Goal: Task Accomplishment & Management: Manage account settings

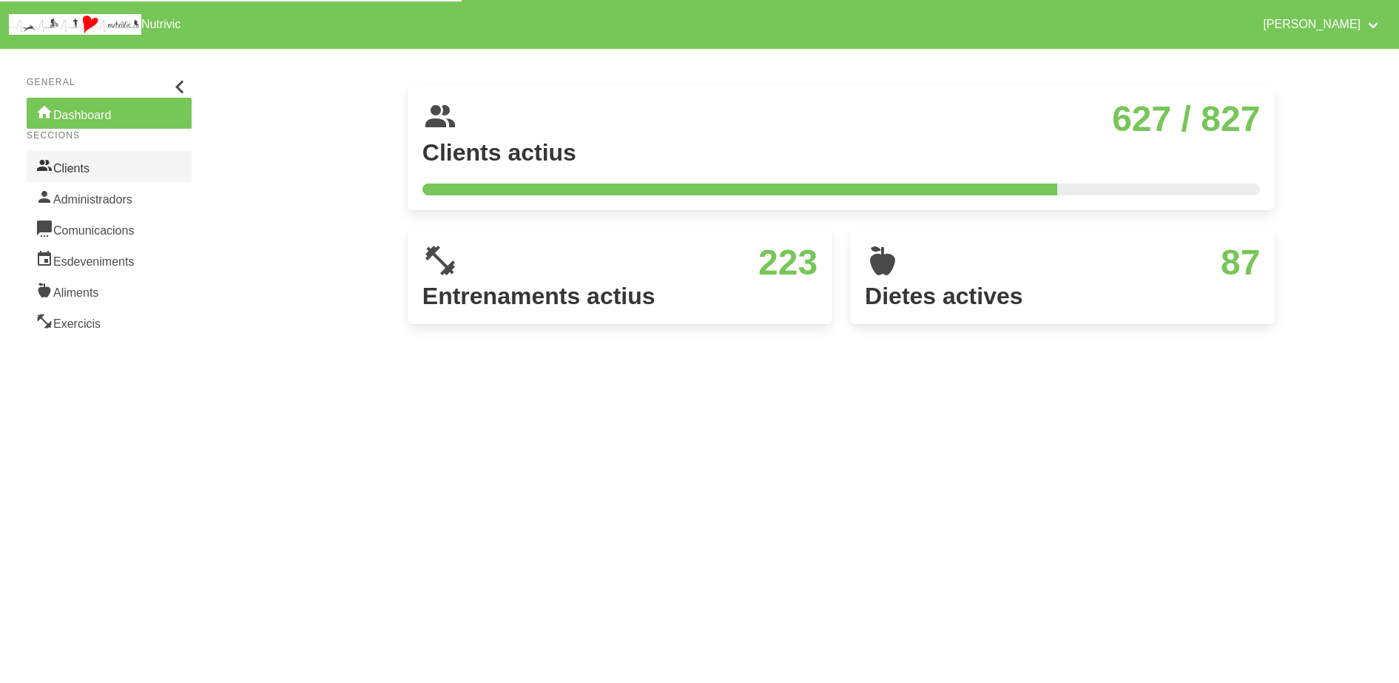
click at [81, 172] on link "Clients" at bounding box center [109, 166] width 165 height 31
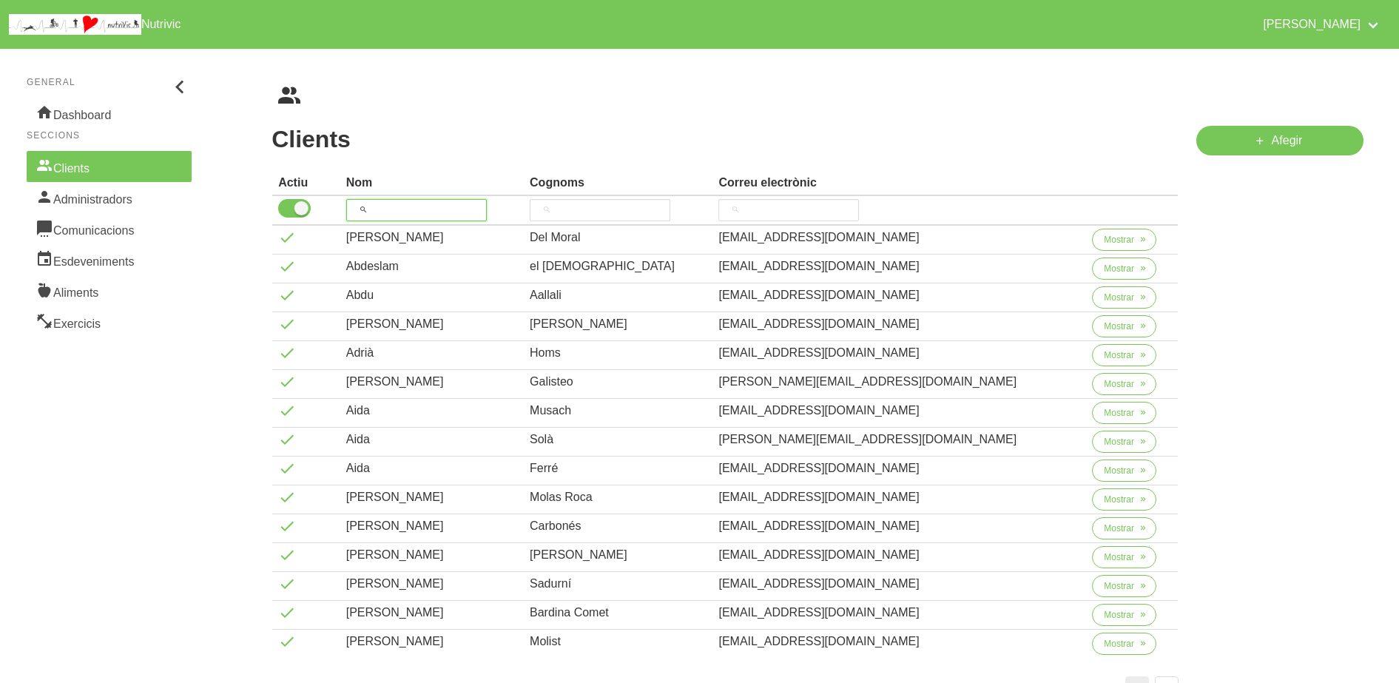
click at [419, 216] on input "search" at bounding box center [416, 210] width 141 height 22
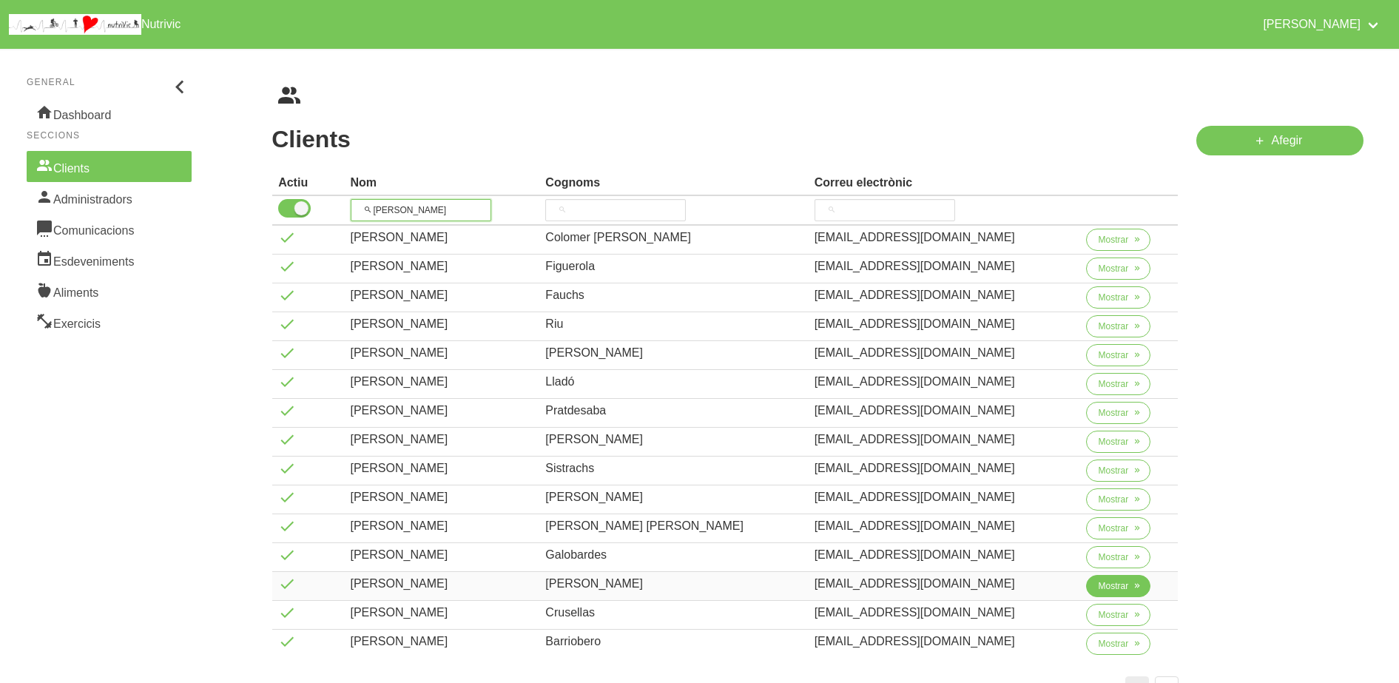
type input "[PERSON_NAME]"
click at [1098, 584] on span "Mostrar" at bounding box center [1113, 585] width 30 height 13
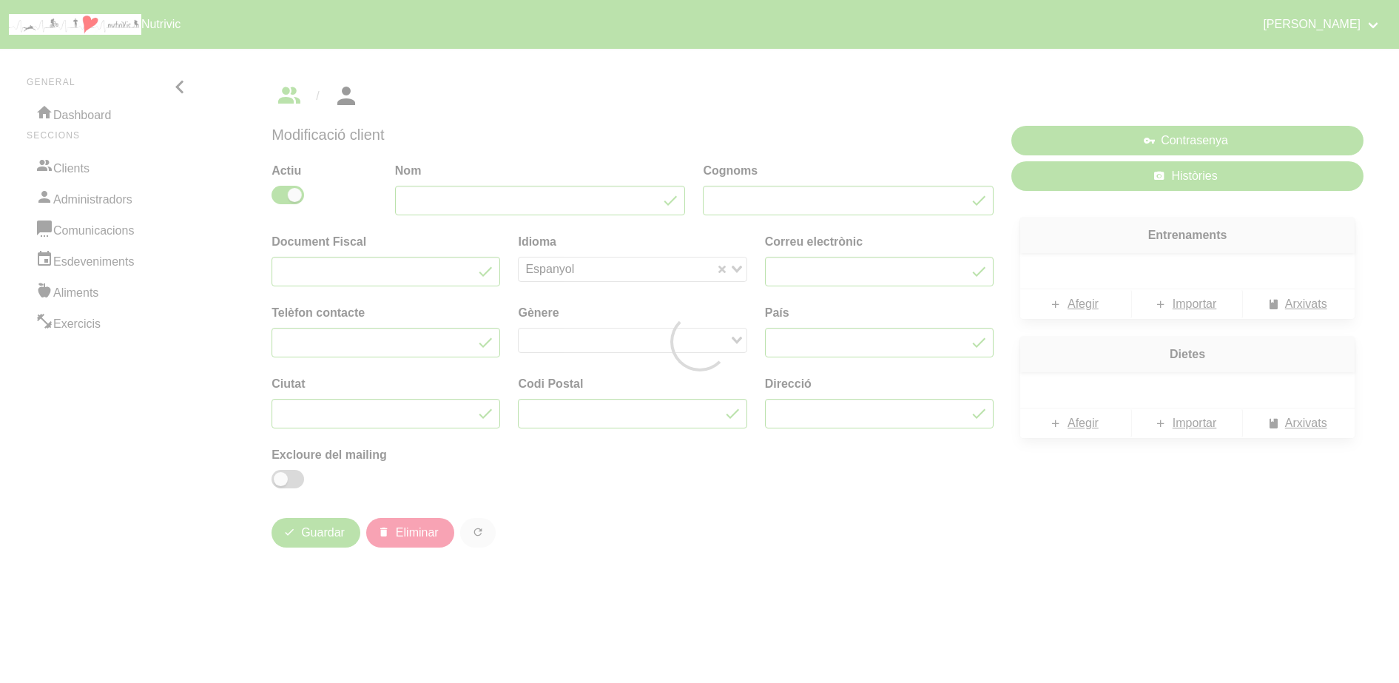
type input "[PERSON_NAME]"
type input "Palomera"
type input "[EMAIL_ADDRESS][DOMAIN_NAME]"
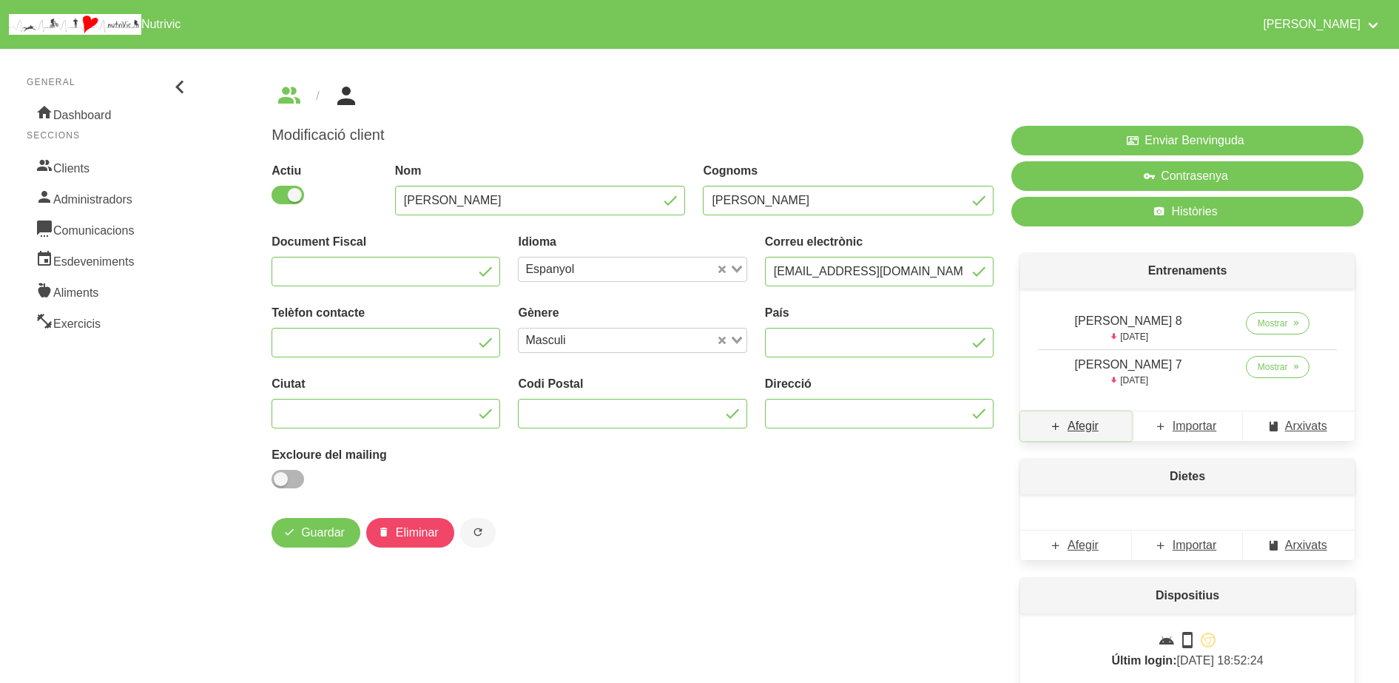
click at [1087, 430] on span "Afegir" at bounding box center [1082, 426] width 31 height 18
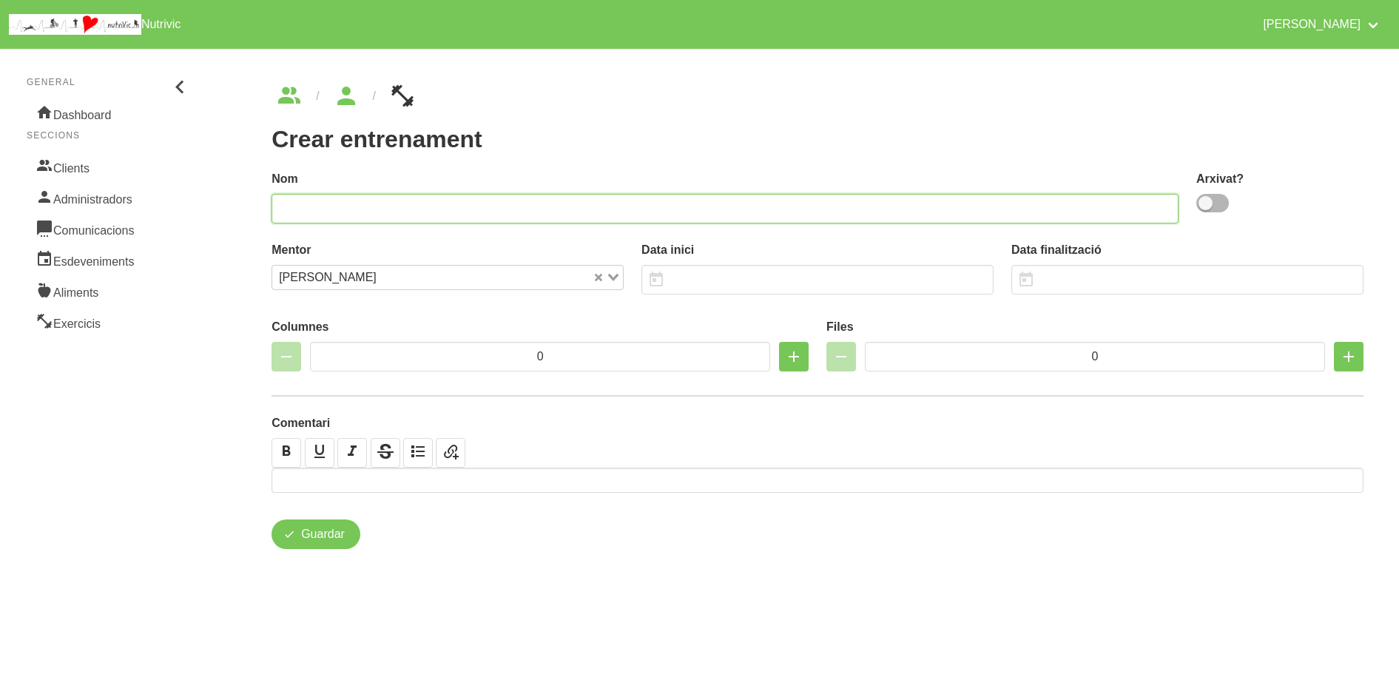
drag, startPoint x: 487, startPoint y: 207, endPoint x: 509, endPoint y: 195, distance: 24.9
click at [487, 207] on input "text" at bounding box center [724, 209] width 907 height 30
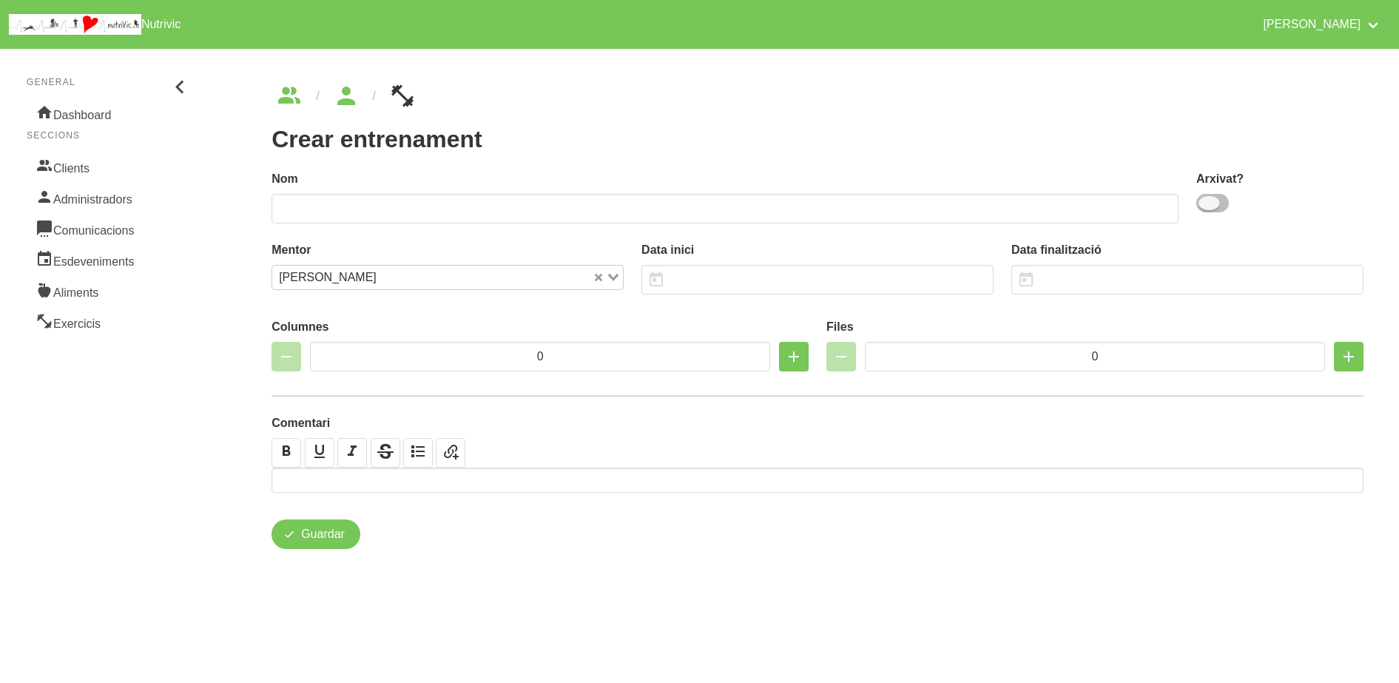
click at [1215, 210] on span at bounding box center [1212, 203] width 33 height 18
click at [1206, 208] on input "checkbox" at bounding box center [1201, 203] width 10 height 10
checkbox input "true"
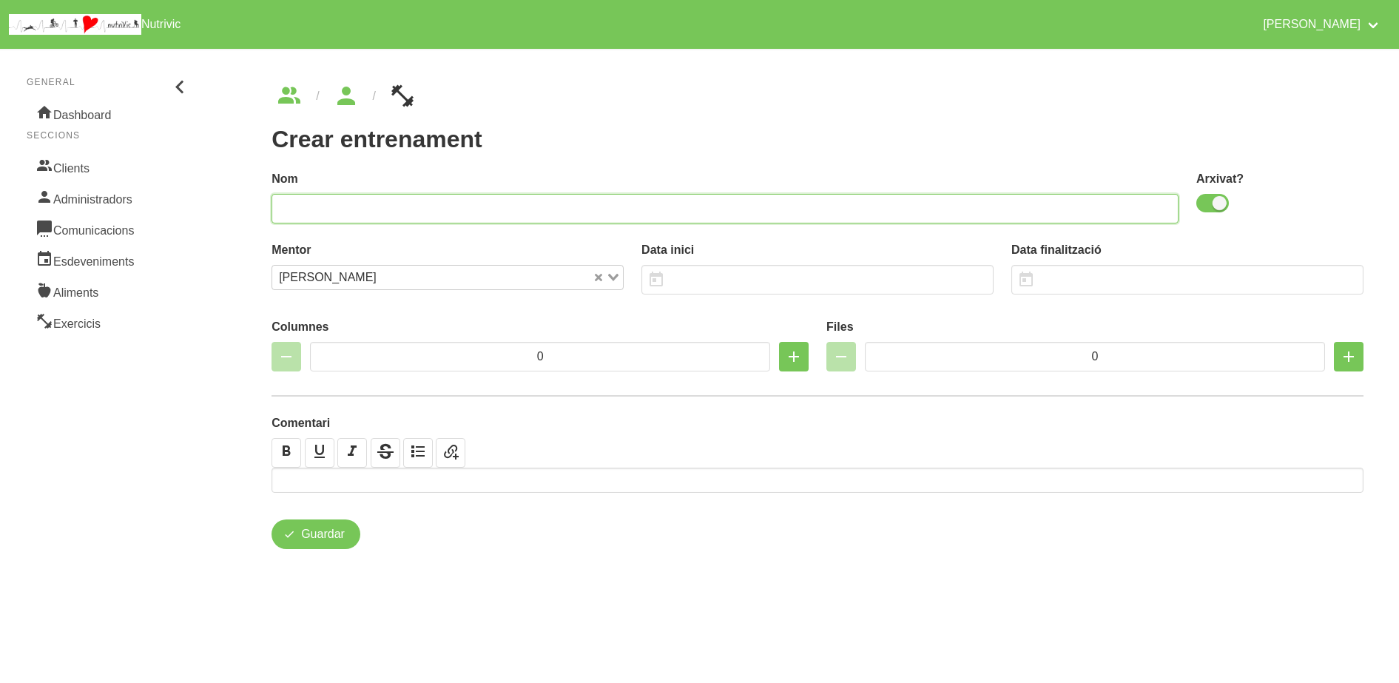
click at [663, 214] on input "text" at bounding box center [724, 209] width 907 height 30
click at [316, 209] on input "Jordi palomera 9" at bounding box center [724, 209] width 907 height 30
type input "Jordi Palomera 9"
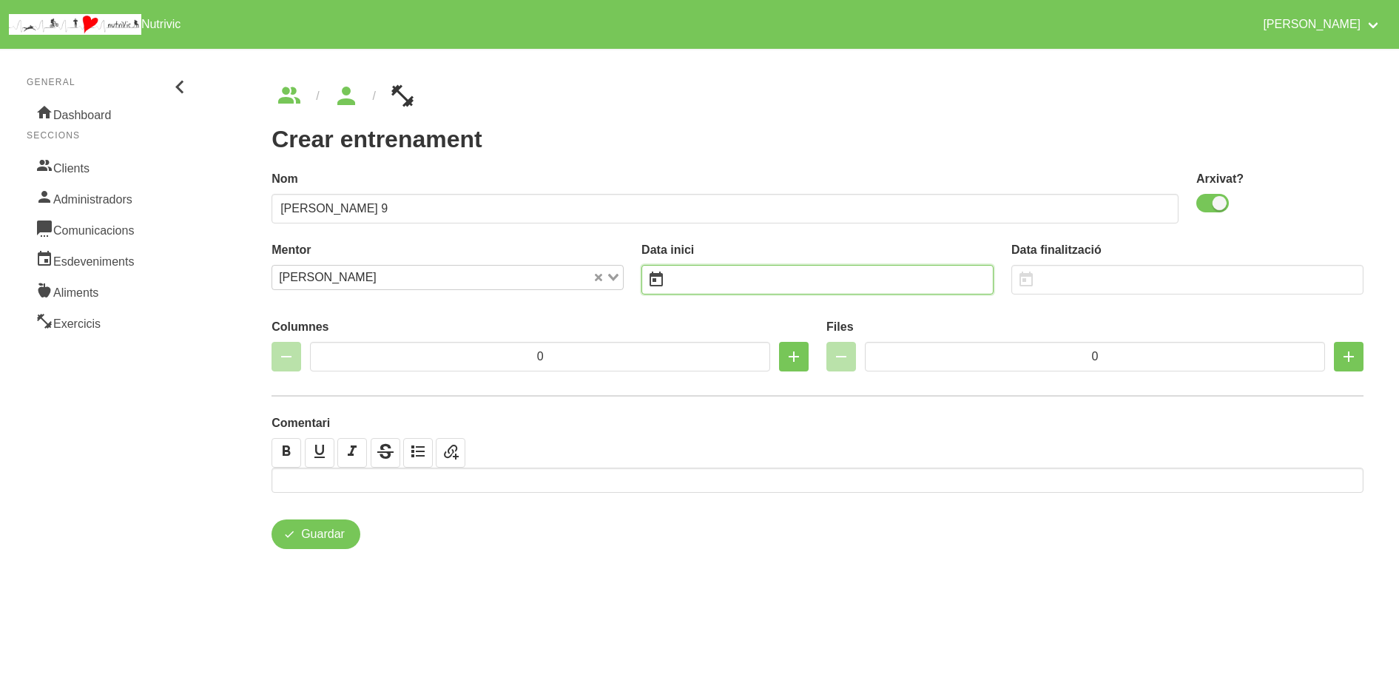
click at [714, 275] on input "text" at bounding box center [817, 280] width 352 height 30
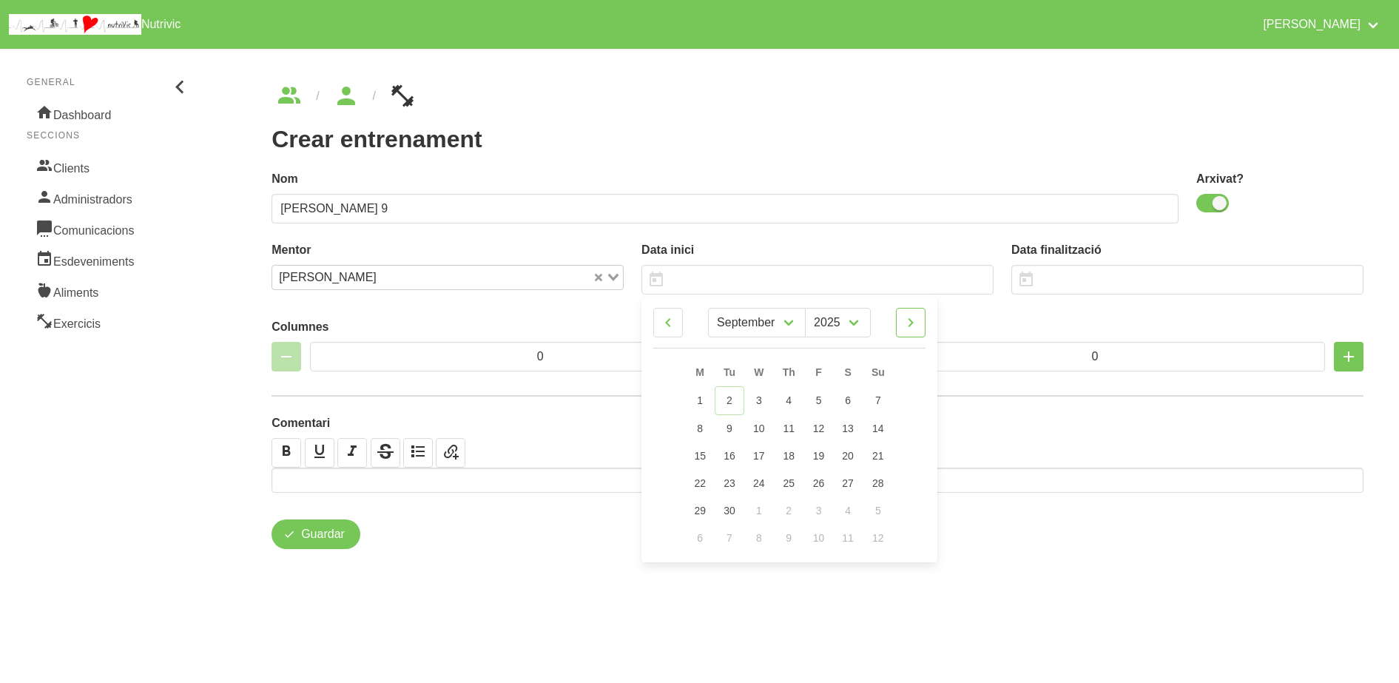
click at [912, 326] on icon at bounding box center [911, 322] width 18 height 27
select select "9"
click at [882, 402] on link "5" at bounding box center [877, 399] width 31 height 27
type input "[DATE]"
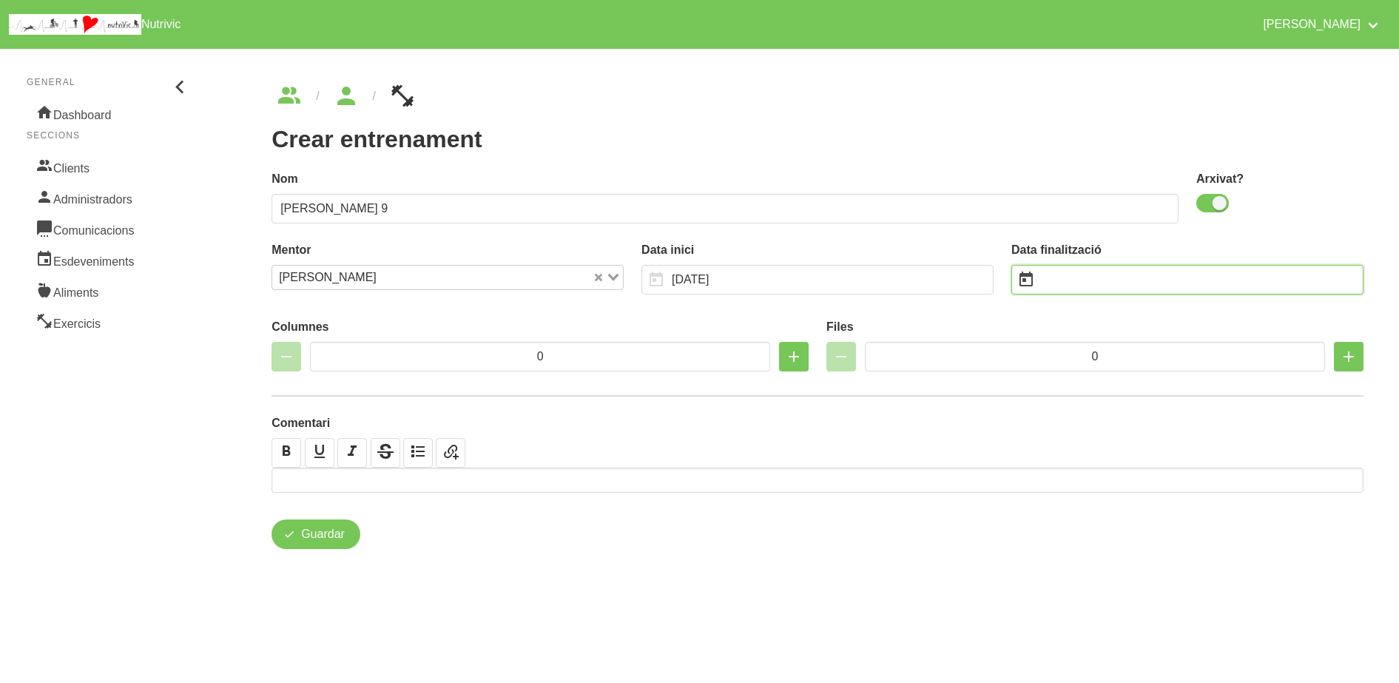
click at [1079, 274] on input "text" at bounding box center [1187, 280] width 352 height 30
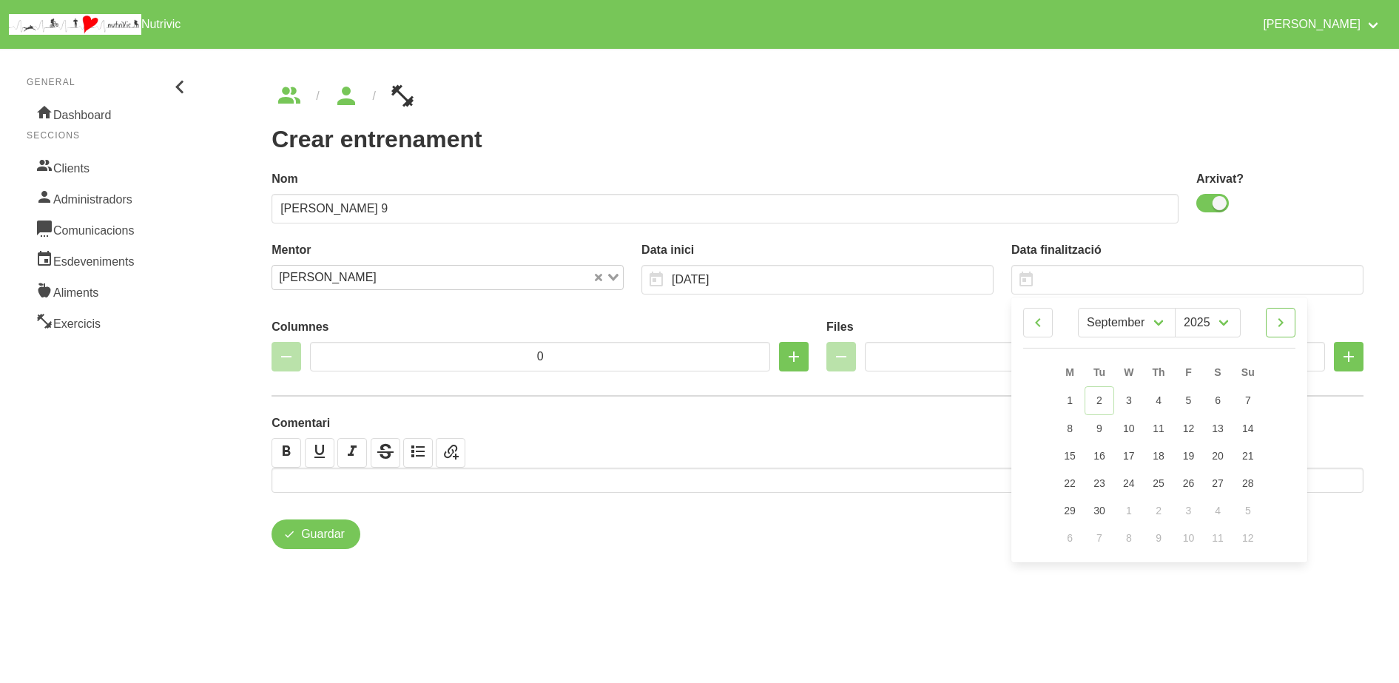
click at [1285, 326] on icon at bounding box center [1280, 322] width 18 height 27
select select "10"
click at [1252, 454] on span "16" at bounding box center [1248, 454] width 12 height 12
type input "16/11/2025"
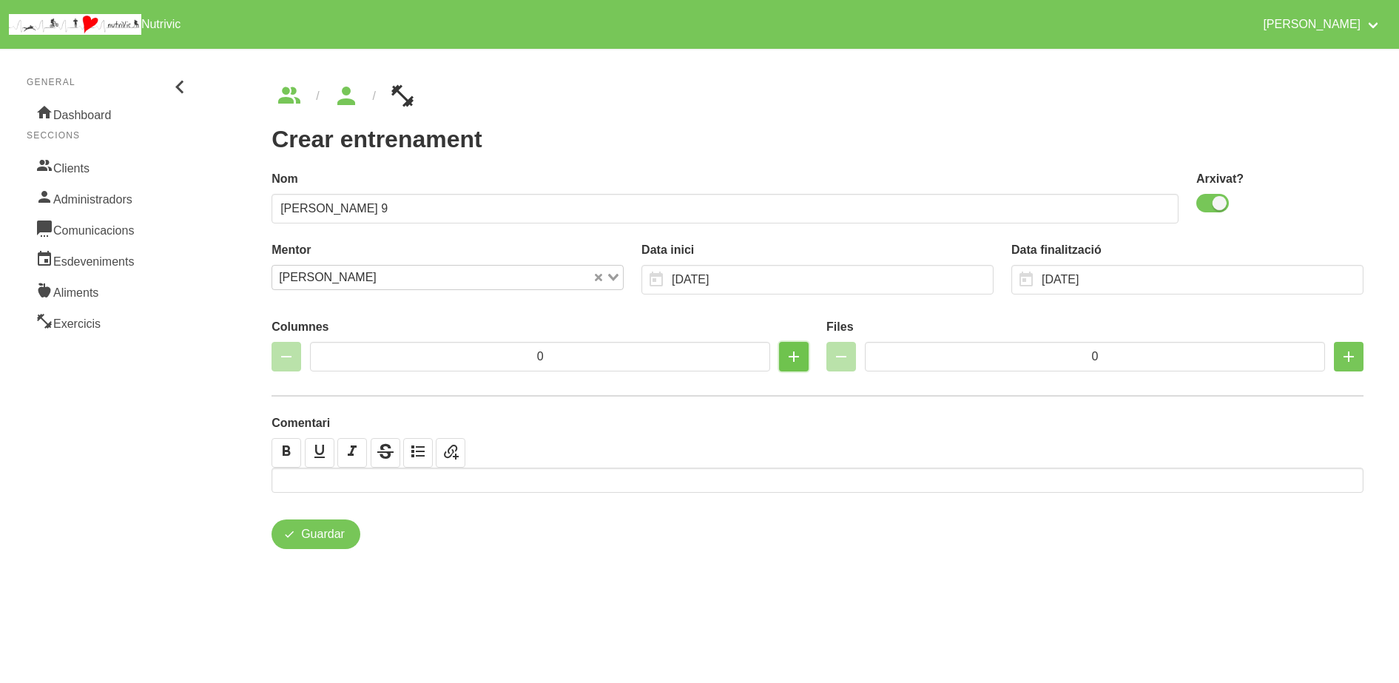
click at [794, 354] on icon "button" at bounding box center [794, 356] width 18 height 27
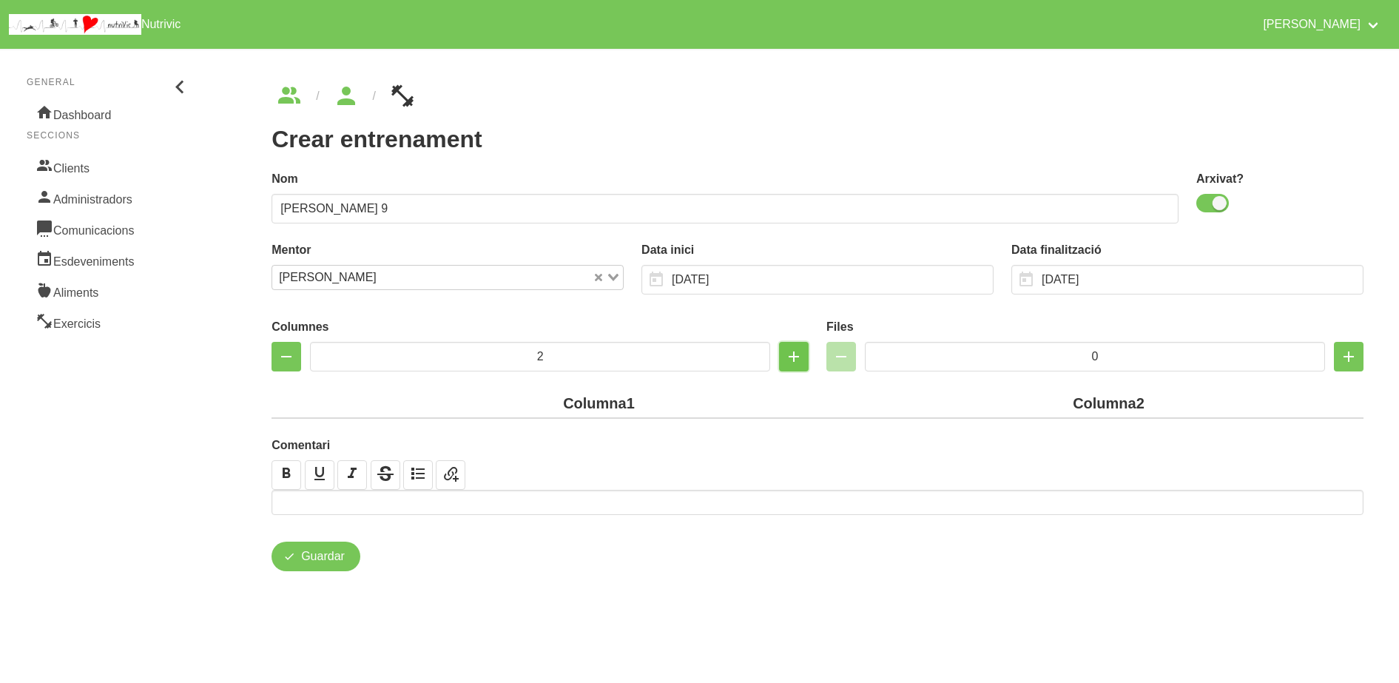
click at [792, 356] on icon "button" at bounding box center [794, 356] width 18 height 27
type input "3"
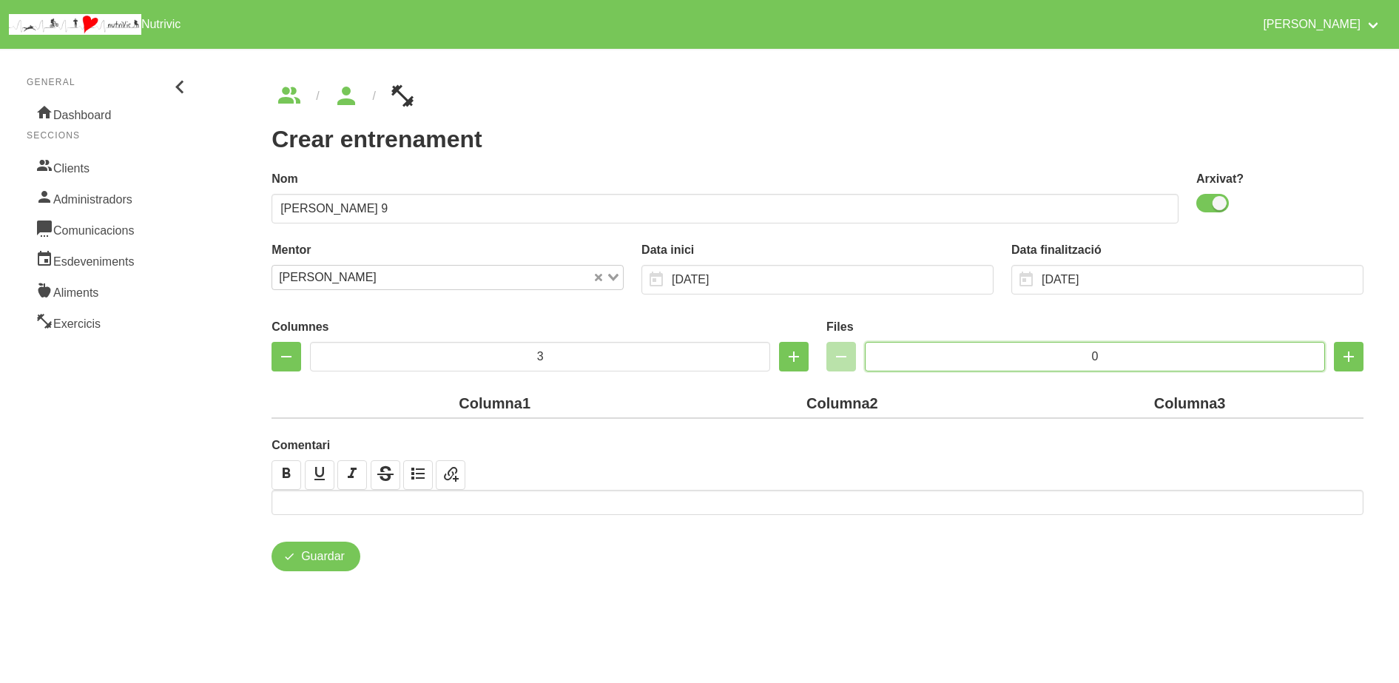
drag, startPoint x: 1113, startPoint y: 352, endPoint x: 1032, endPoint y: 348, distance: 81.5
click at [1044, 351] on input "0" at bounding box center [1095, 357] width 460 height 30
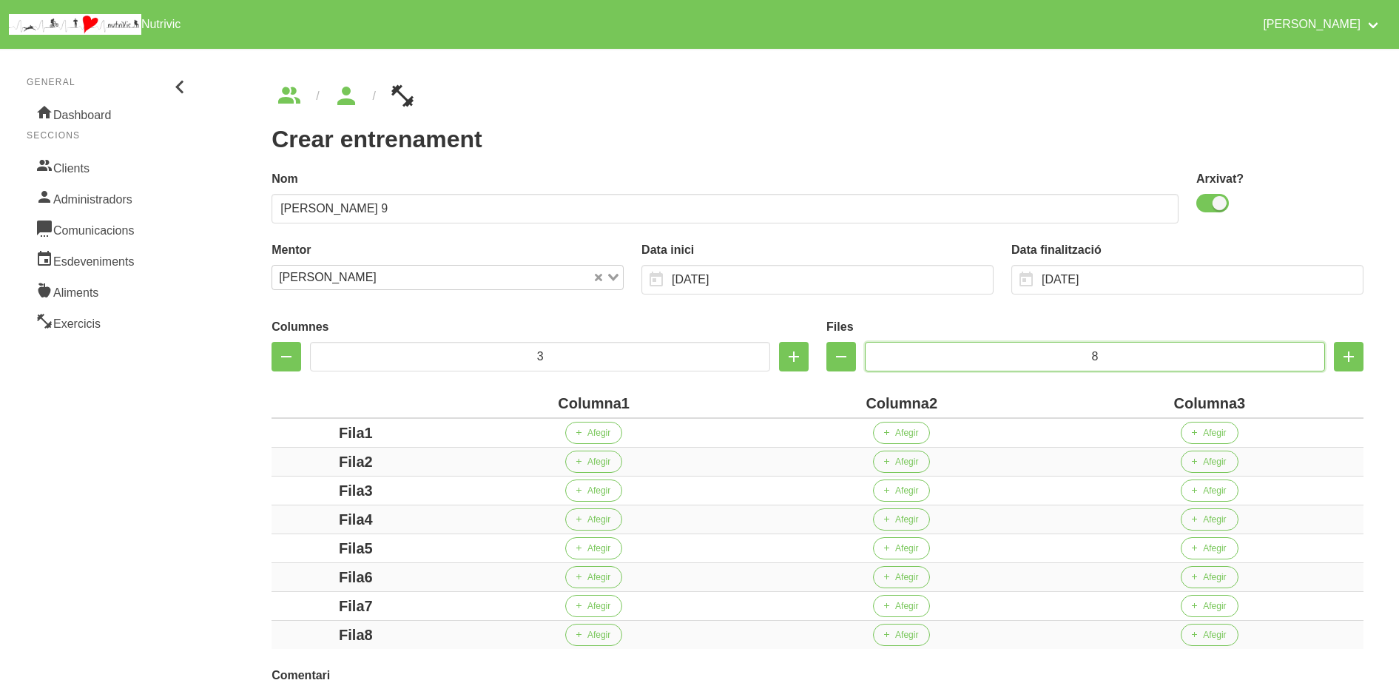
type input "8"
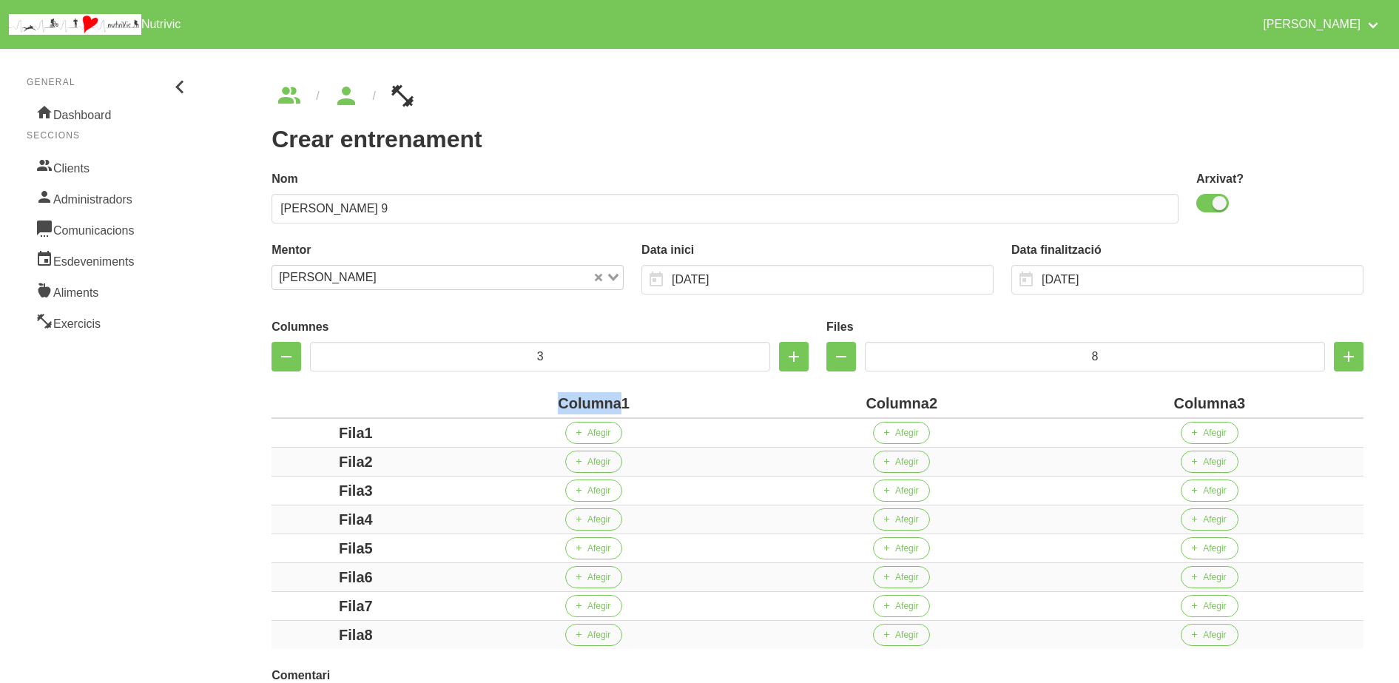
drag, startPoint x: 621, startPoint y: 399, endPoint x: 535, endPoint y: 400, distance: 85.8
click at [535, 400] on div "Columna1" at bounding box center [594, 403] width 296 height 22
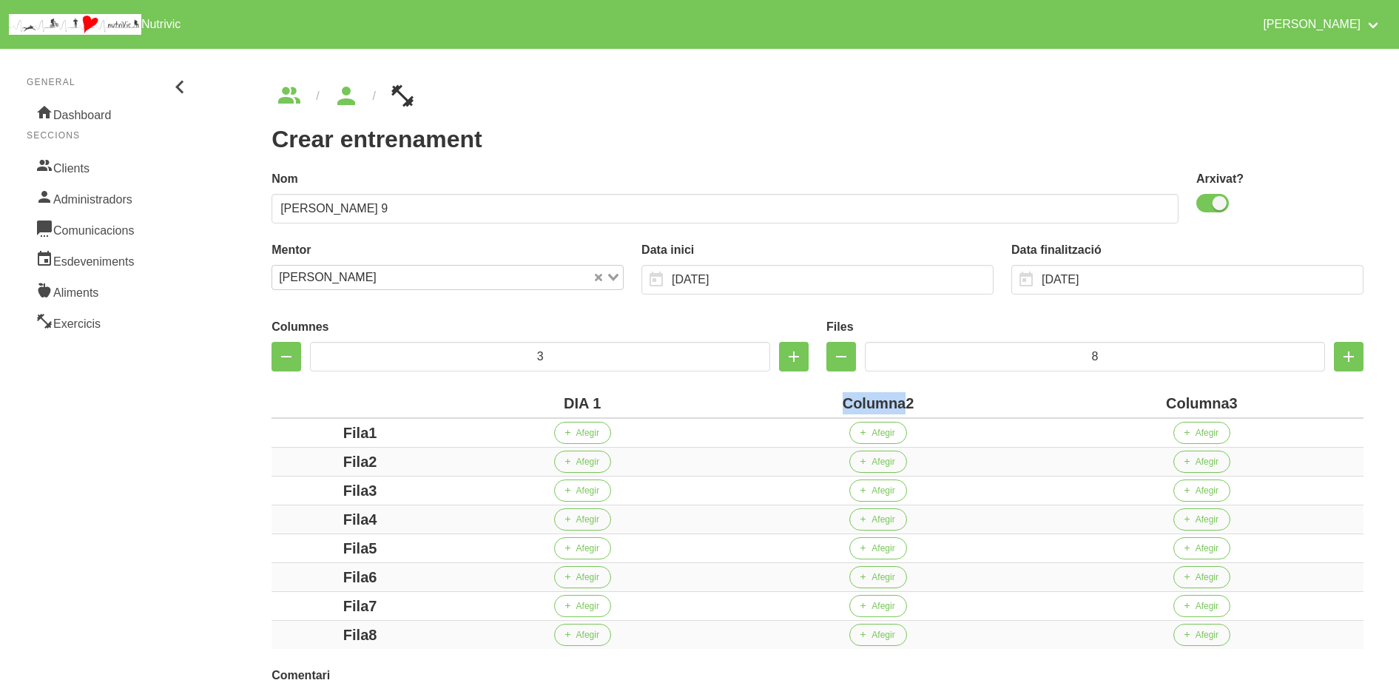
drag, startPoint x: 905, startPoint y: 403, endPoint x: 806, endPoint y: 405, distance: 98.4
click at [806, 405] on div "Columna2" at bounding box center [877, 403] width 311 height 22
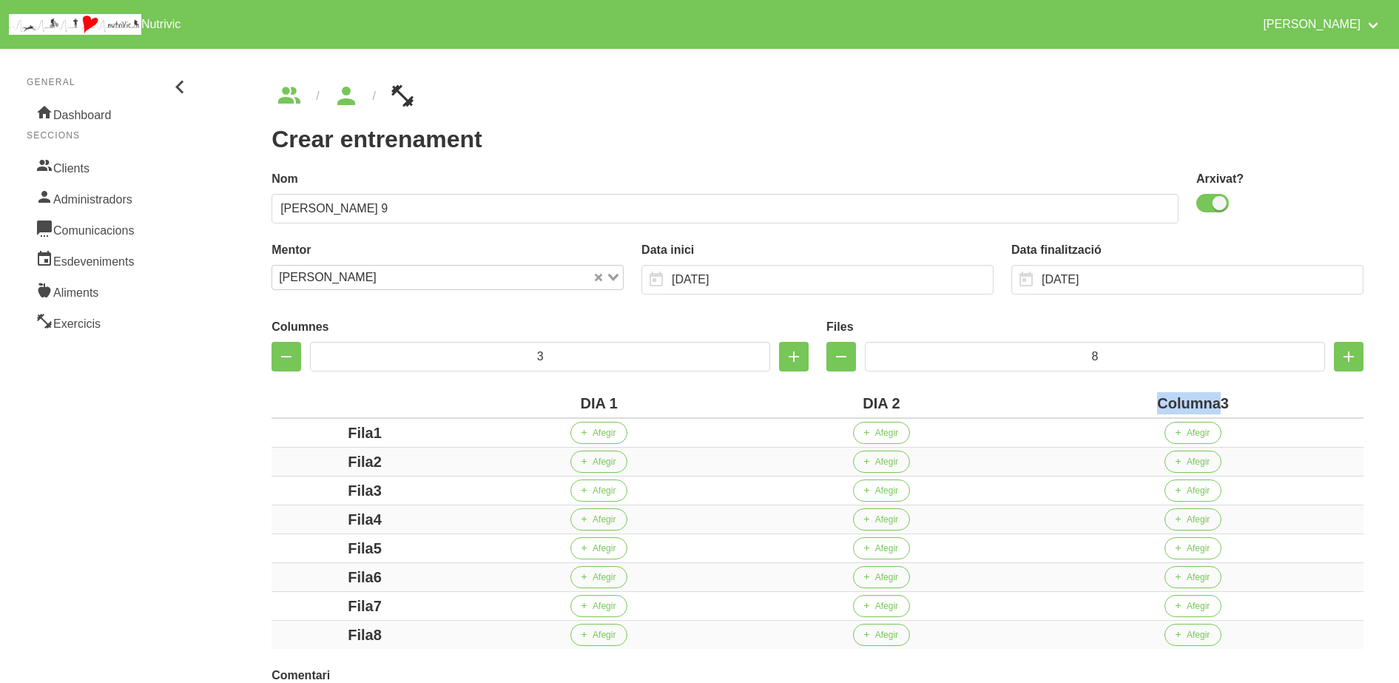
drag, startPoint x: 1217, startPoint y: 405, endPoint x: 1112, endPoint y: 403, distance: 105.0
click at [1112, 403] on div "Columna3" at bounding box center [1192, 403] width 329 height 22
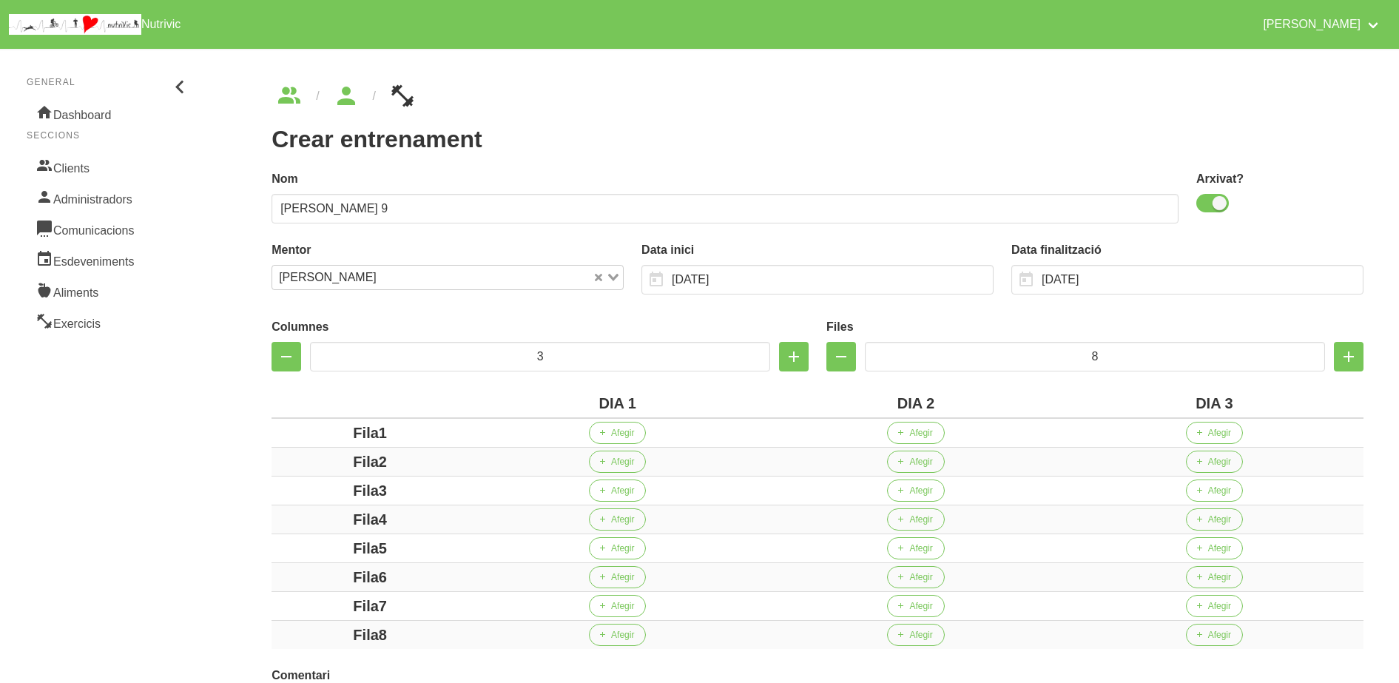
drag, startPoint x: 156, startPoint y: 397, endPoint x: 163, endPoint y: 396, distance: 7.5
click at [155, 396] on aside "General Dashboard Seccions Clients Administradors Comunicacions Esdeveniments A…" at bounding box center [109, 442] width 236 height 805
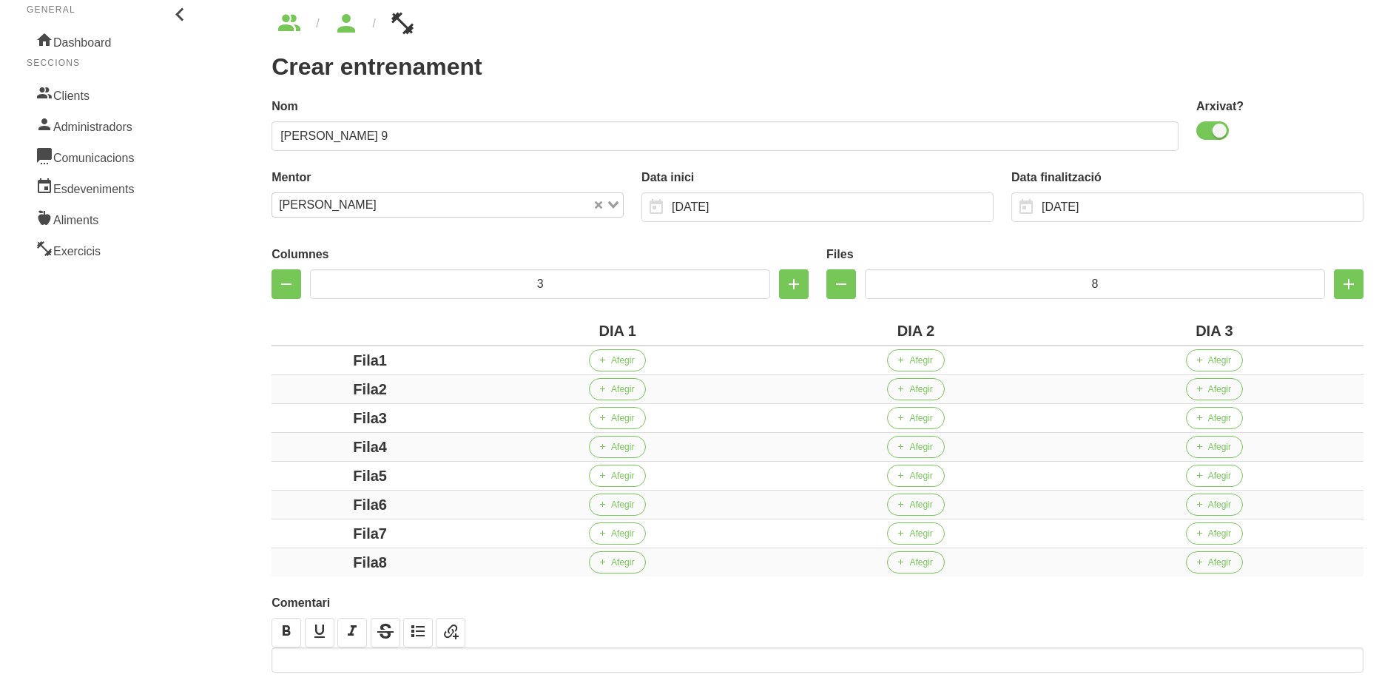
scroll to position [92, 0]
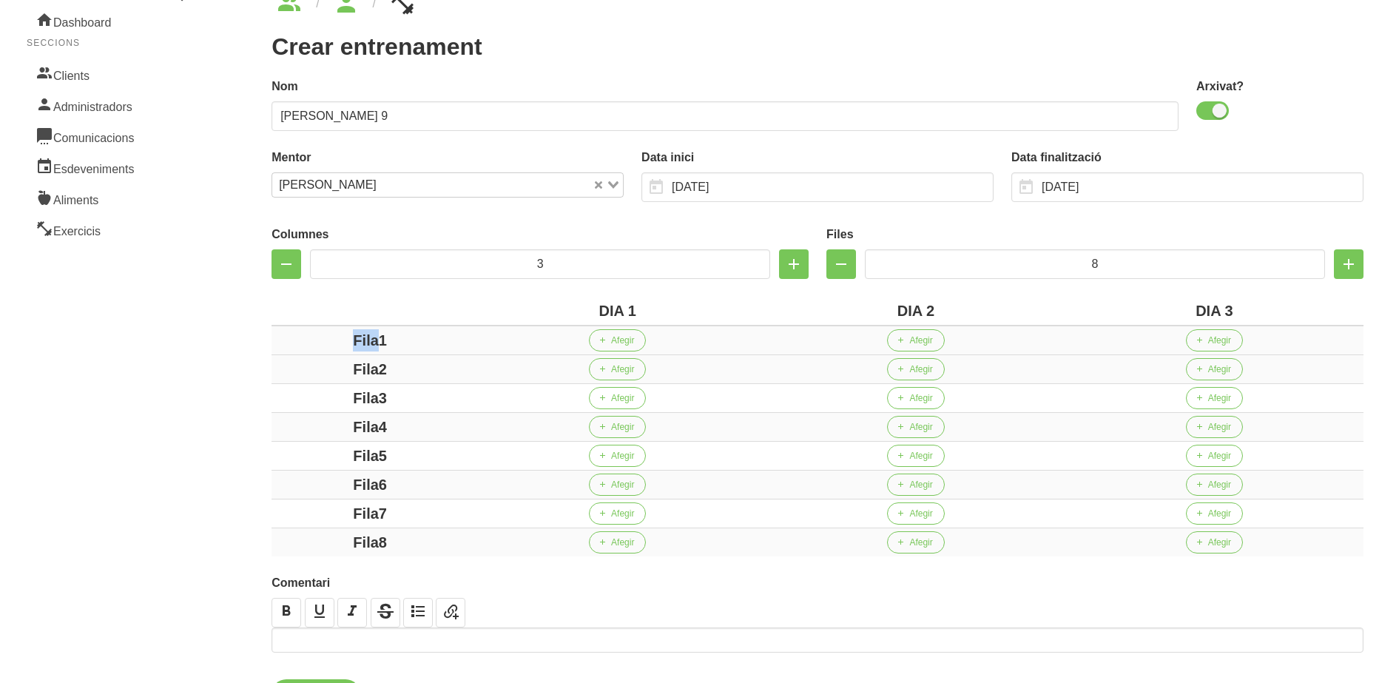
drag, startPoint x: 377, startPoint y: 342, endPoint x: 317, endPoint y: 342, distance: 59.9
click at [317, 342] on div "Fila1" at bounding box center [369, 340] width 185 height 22
drag, startPoint x: 373, startPoint y: 370, endPoint x: 314, endPoint y: 371, distance: 58.4
click at [314, 371] on div "Fila2" at bounding box center [369, 369] width 185 height 22
drag, startPoint x: 377, startPoint y: 373, endPoint x: 296, endPoint y: 373, distance: 81.4
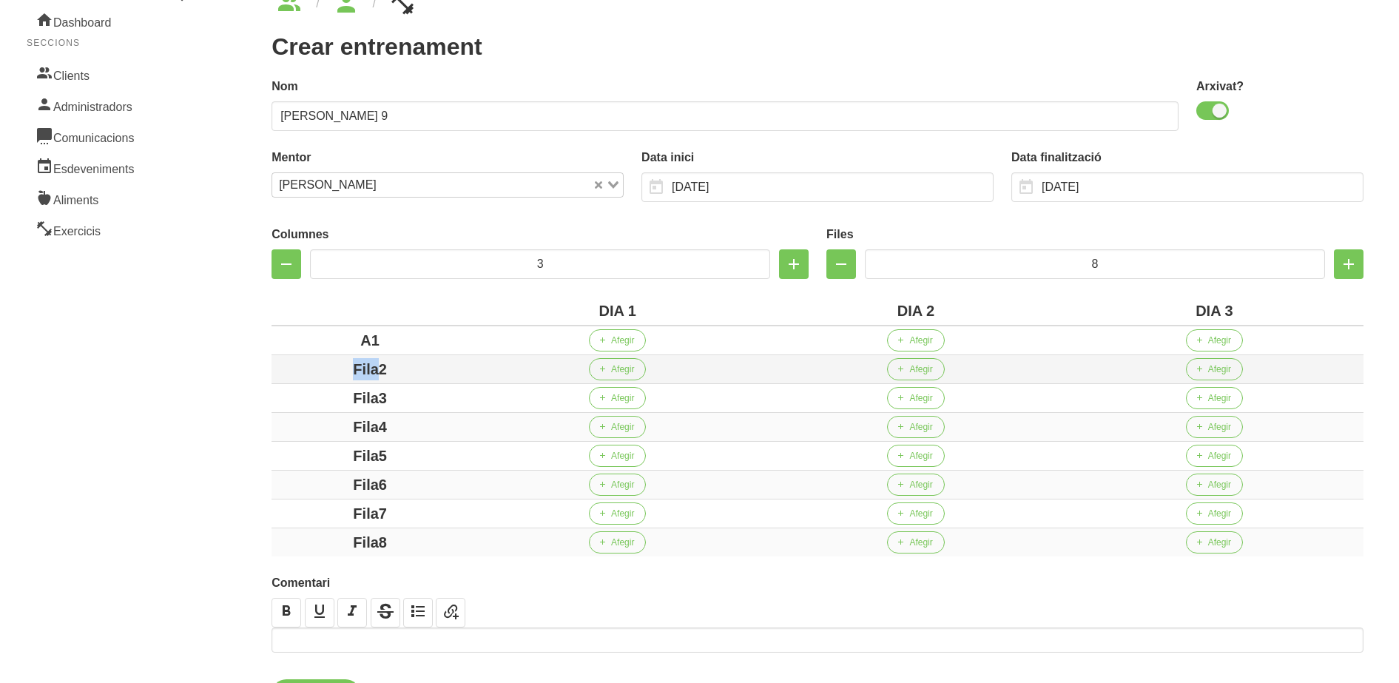
click at [296, 373] on div "Fila2" at bounding box center [369, 369] width 185 height 22
drag, startPoint x: 402, startPoint y: 395, endPoint x: 301, endPoint y: 395, distance: 101.3
click at [301, 395] on div "Fila3" at bounding box center [369, 398] width 185 height 22
drag, startPoint x: 411, startPoint y: 427, endPoint x: 316, endPoint y: 434, distance: 95.6
click at [314, 434] on div "Fila4" at bounding box center [369, 427] width 185 height 22
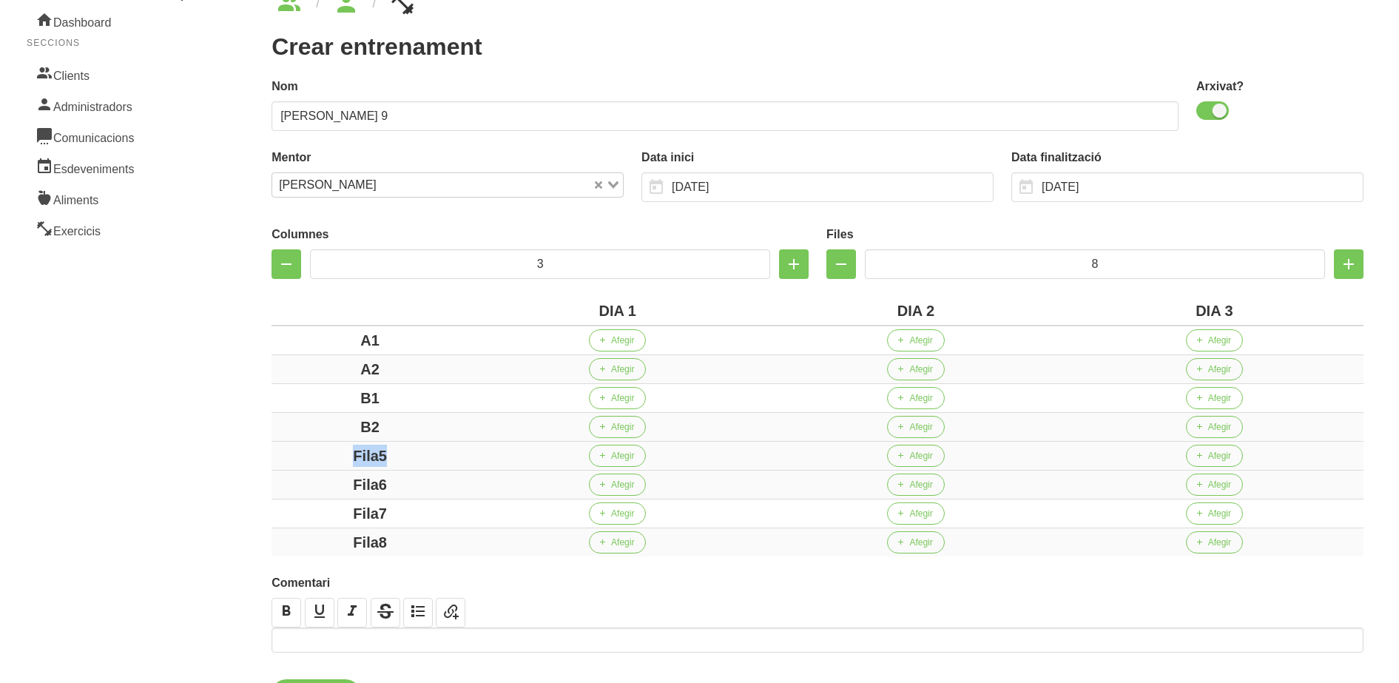
drag, startPoint x: 423, startPoint y: 456, endPoint x: 287, endPoint y: 456, distance: 136.1
click at [287, 456] on div "Fila5" at bounding box center [369, 455] width 185 height 22
drag, startPoint x: 411, startPoint y: 487, endPoint x: 300, endPoint y: 485, distance: 110.9
click at [300, 485] on div "Fila6" at bounding box center [369, 484] width 185 height 22
drag, startPoint x: 407, startPoint y: 518, endPoint x: 302, endPoint y: 516, distance: 104.3
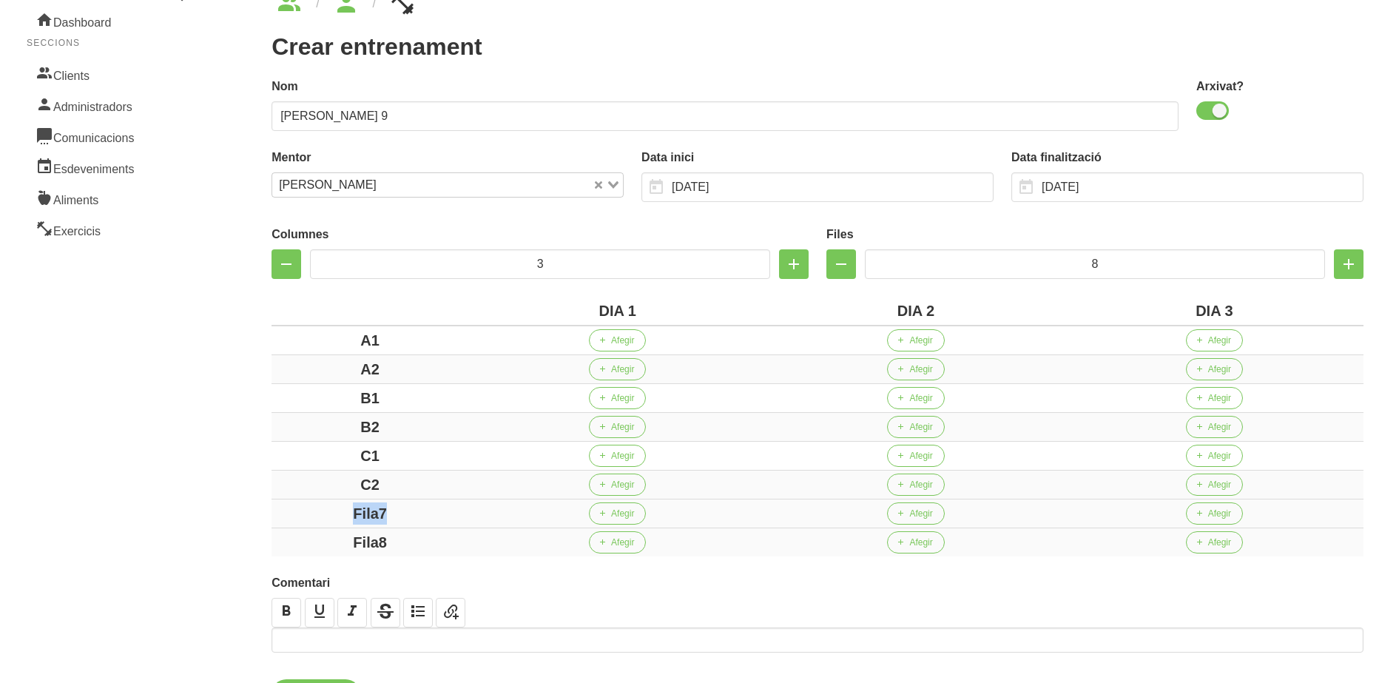
click at [305, 516] on div "Fila7" at bounding box center [369, 513] width 185 height 22
drag, startPoint x: 408, startPoint y: 547, endPoint x: 274, endPoint y: 568, distance: 135.6
click at [277, 568] on div "cee1f225-ca1a-4d46-b355-4c9dec9ec8a4 Nom Jordi Palomera 9 Arxivat? Mentor Marc …" at bounding box center [817, 365] width 1109 height 592
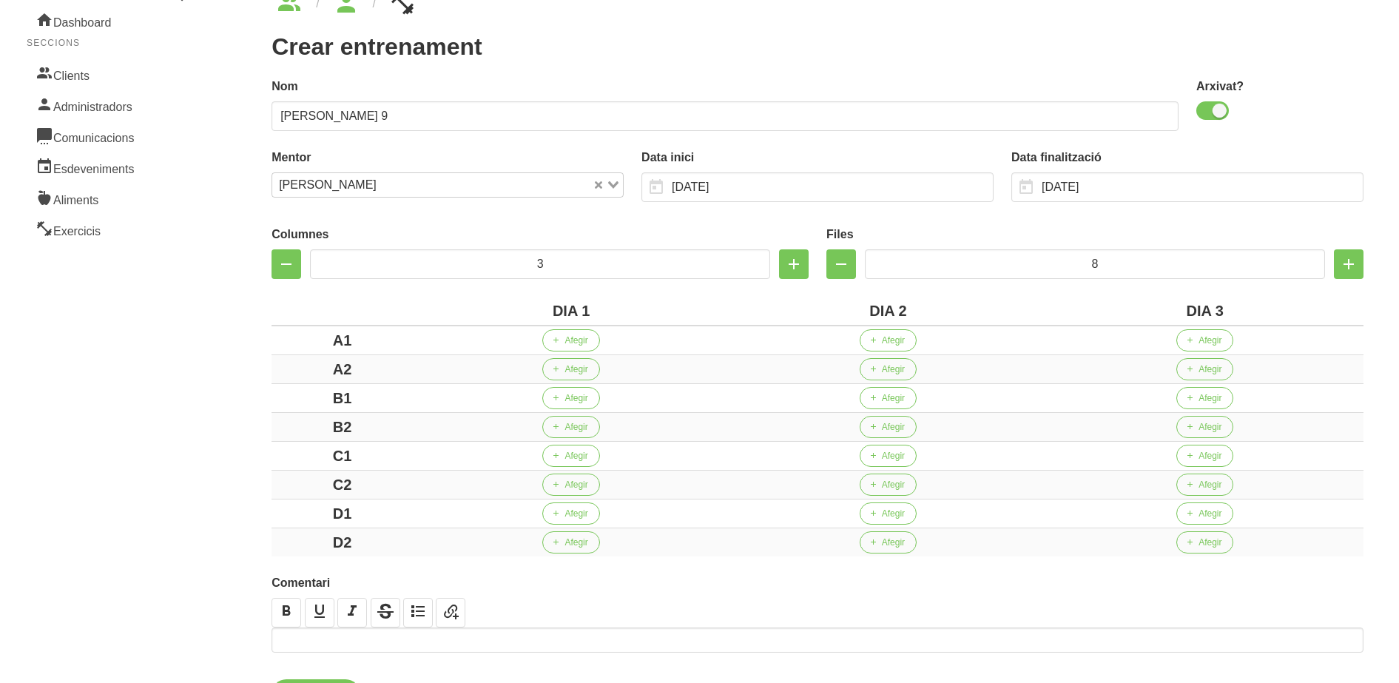
click at [195, 499] on aside "General Dashboard Seccions Clients Administradors Comunicacions Esdeveniments A…" at bounding box center [109, 349] width 236 height 805
click at [98, 289] on aside "General Dashboard Seccions Clients Administradors Comunicacions Esdeveniments A…" at bounding box center [109, 349] width 236 height 805
click at [331, 95] on label "Nom" at bounding box center [724, 87] width 907 height 18
drag, startPoint x: 331, startPoint y: 95, endPoint x: 1, endPoint y: 243, distance: 361.8
click at [1, 243] on aside "General Dashboard Seccions Clients Administradors Comunicacions Esdeveniments A…" at bounding box center [109, 349] width 236 height 805
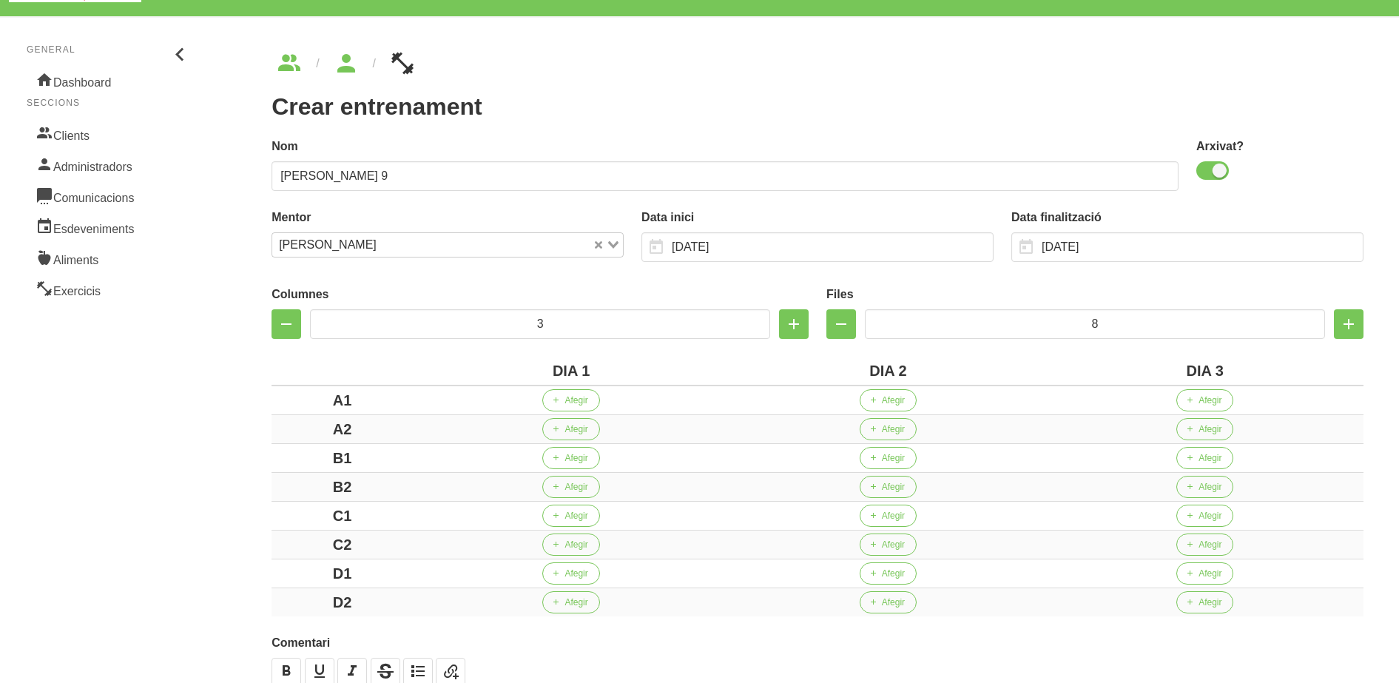
scroll to position [0, 0]
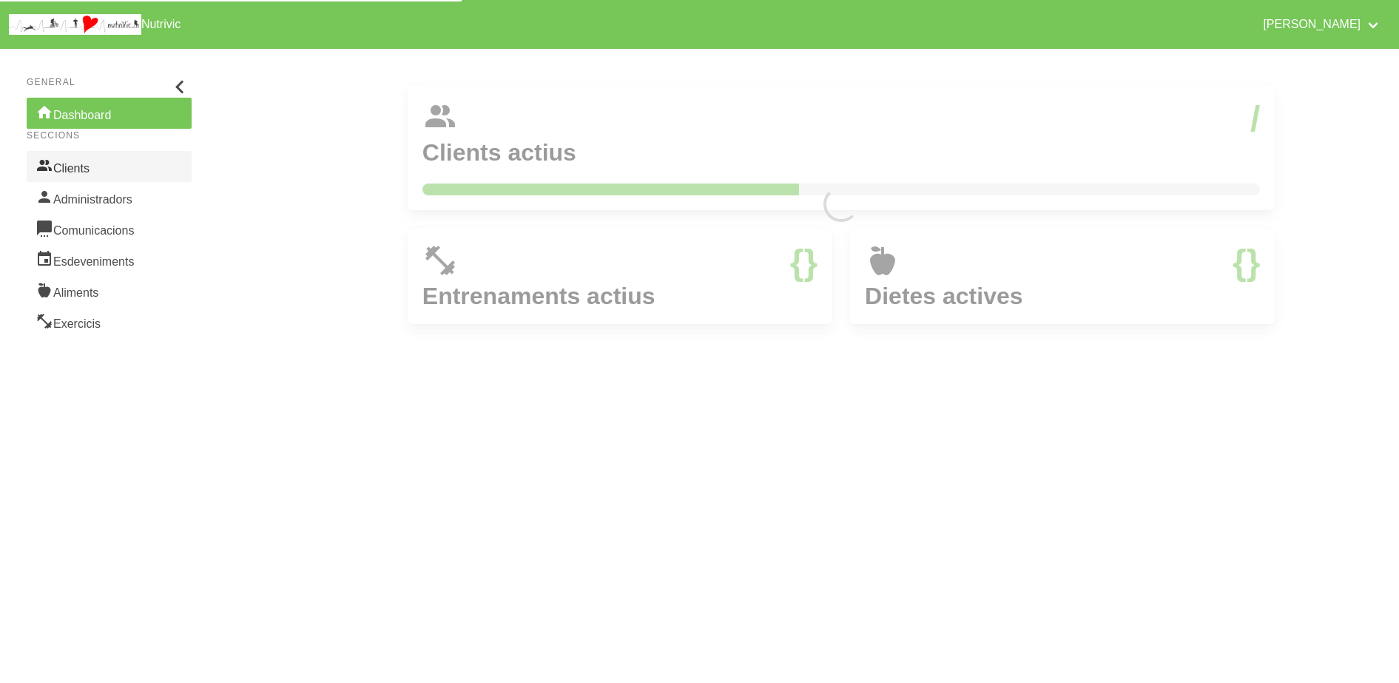
click at [92, 171] on link "Clients" at bounding box center [109, 166] width 165 height 31
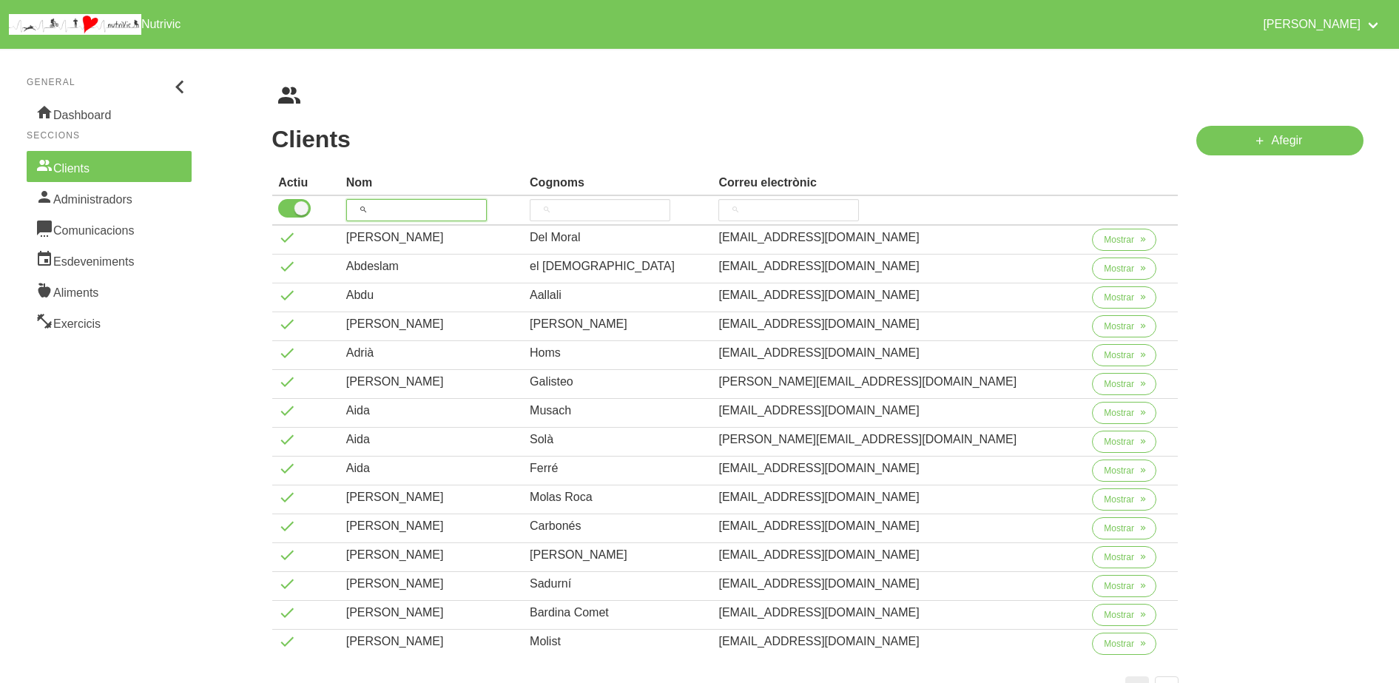
click at [419, 215] on input "search" at bounding box center [416, 210] width 141 height 22
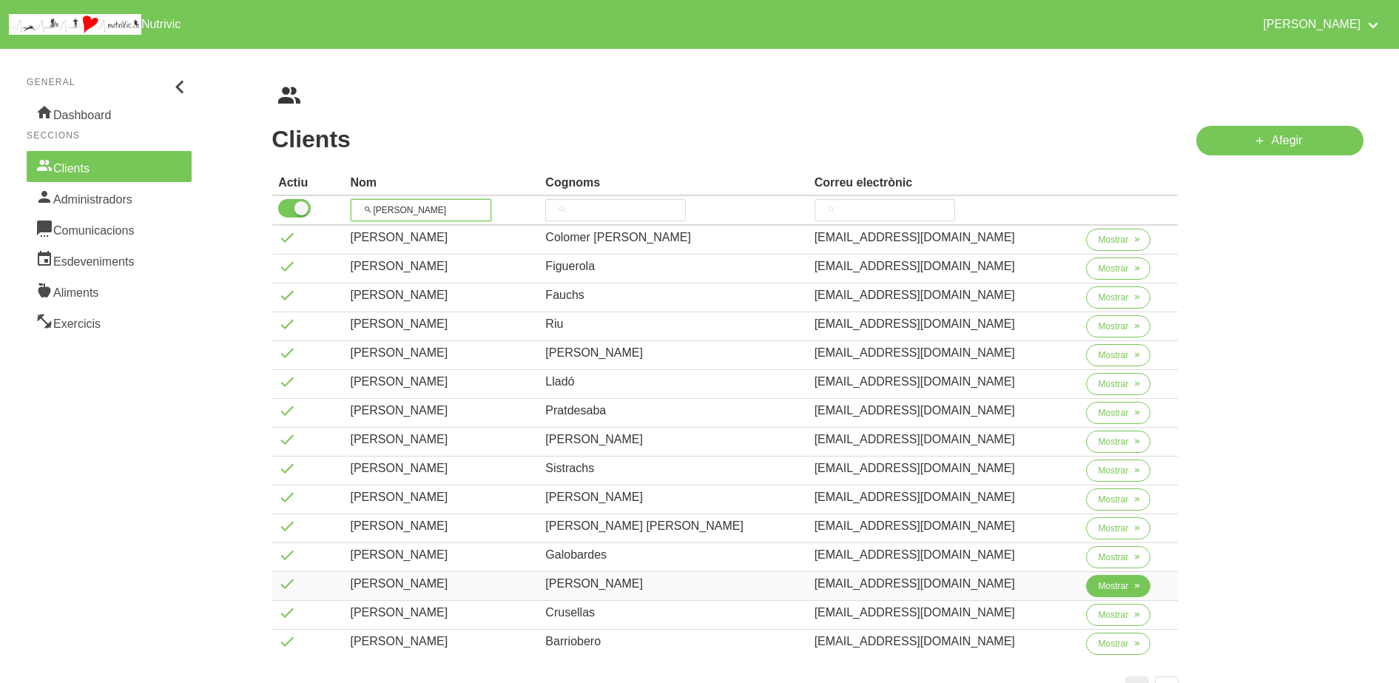
type input "[PERSON_NAME]"
click at [1098, 589] on span "Mostrar" at bounding box center [1113, 585] width 30 height 13
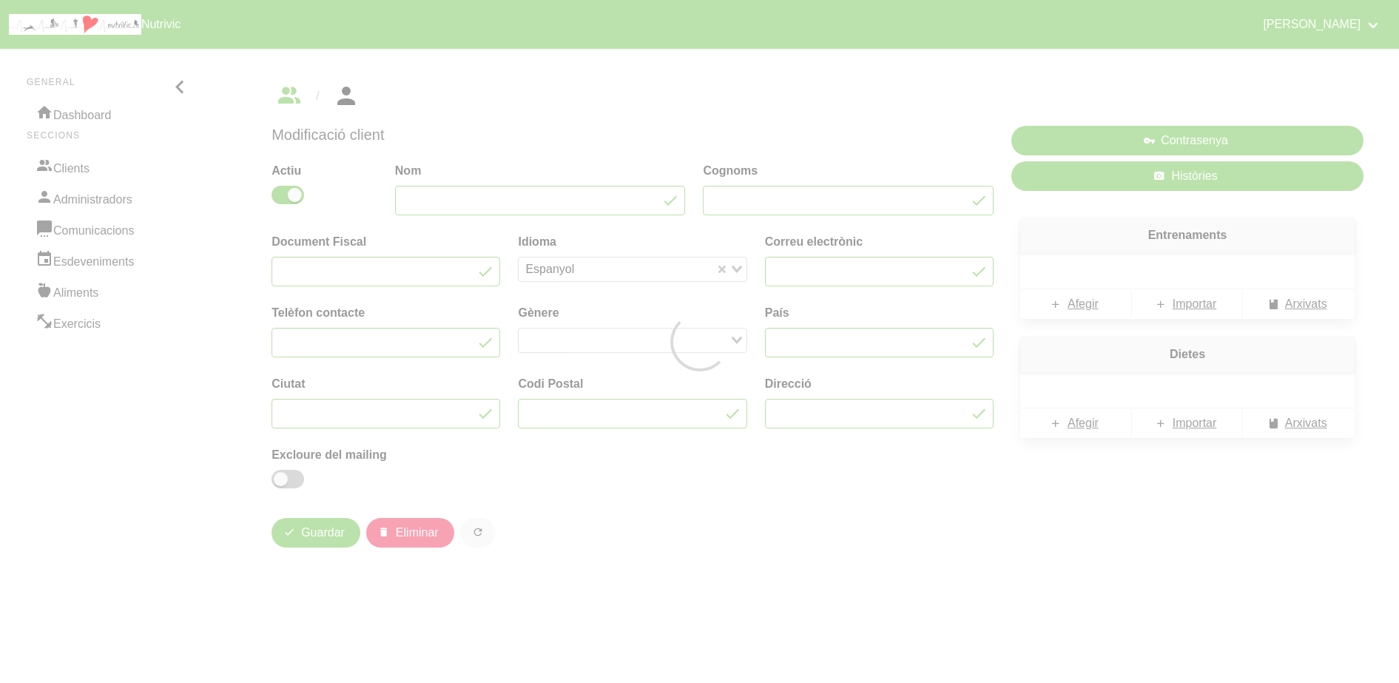
type input "[PERSON_NAME]"
type input "Palomera"
type input "[EMAIL_ADDRESS][DOMAIN_NAME]"
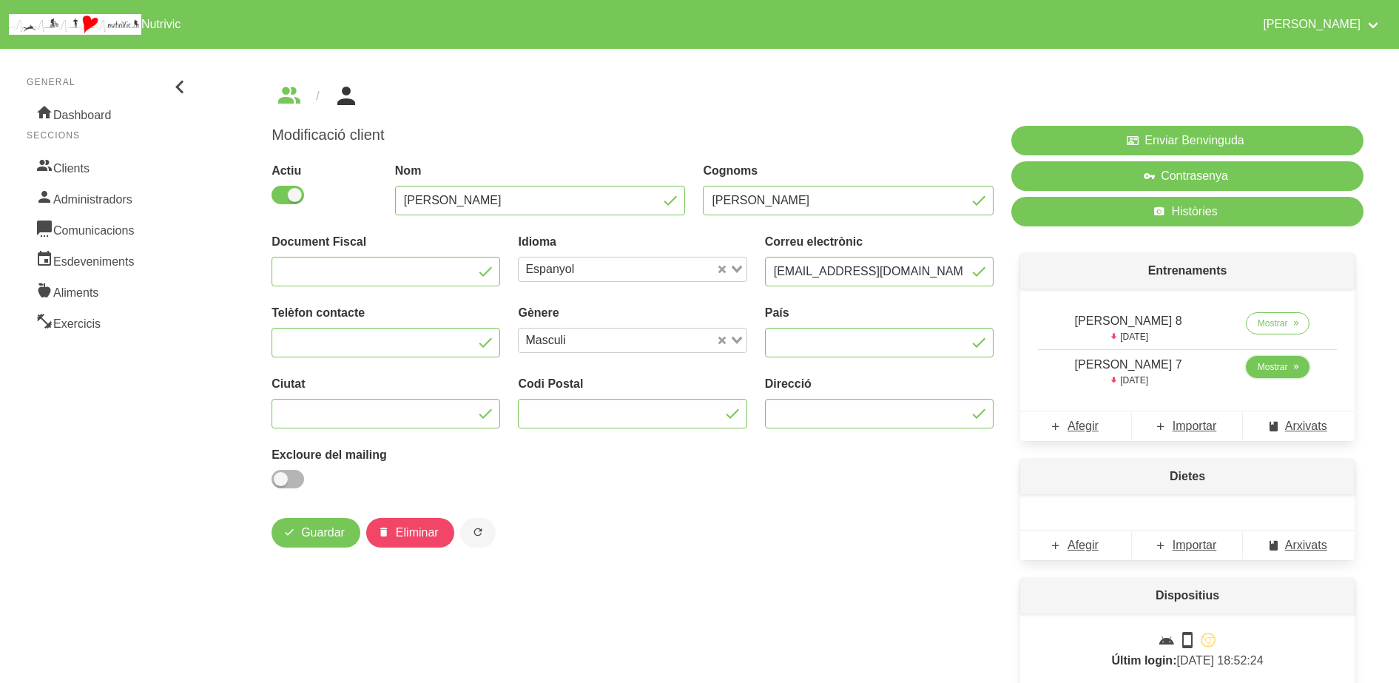
click at [1257, 371] on span "Mostrar" at bounding box center [1272, 366] width 30 height 13
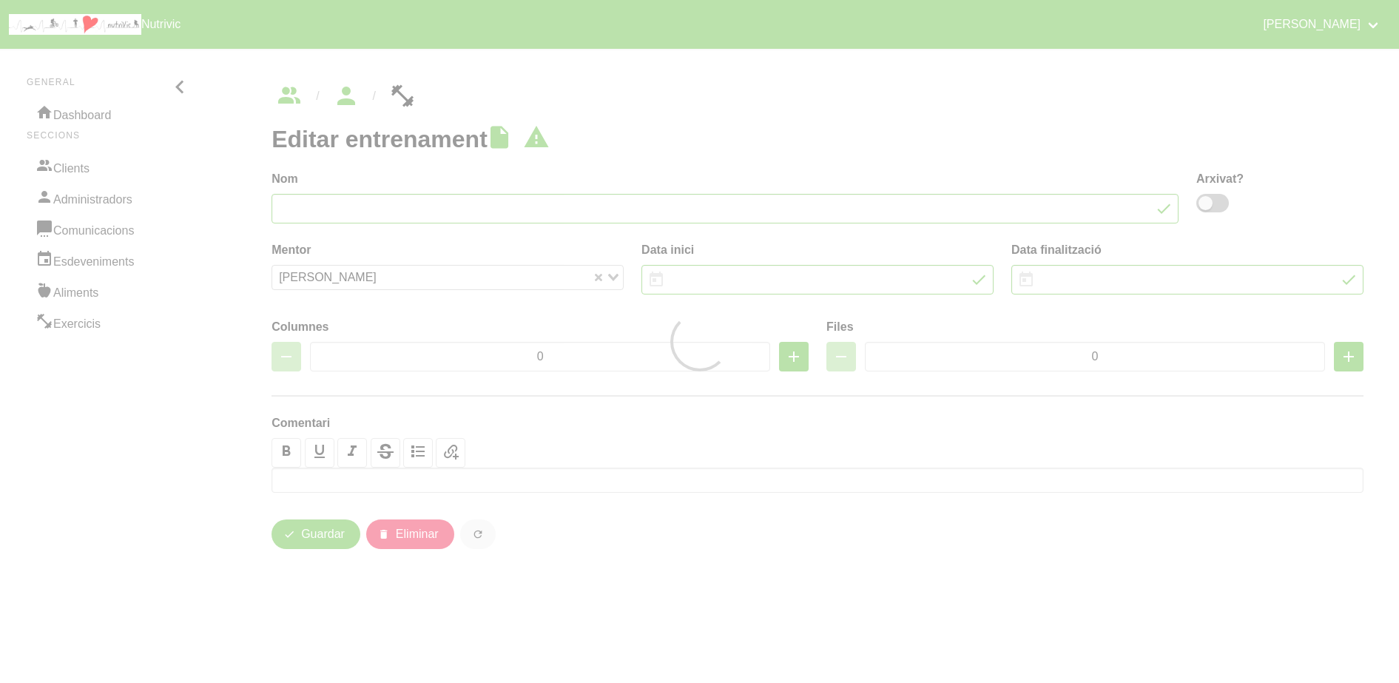
type input "[PERSON_NAME] 7"
type input "6/7/2025"
type input "7/9/2025"
type input "3"
type input "8"
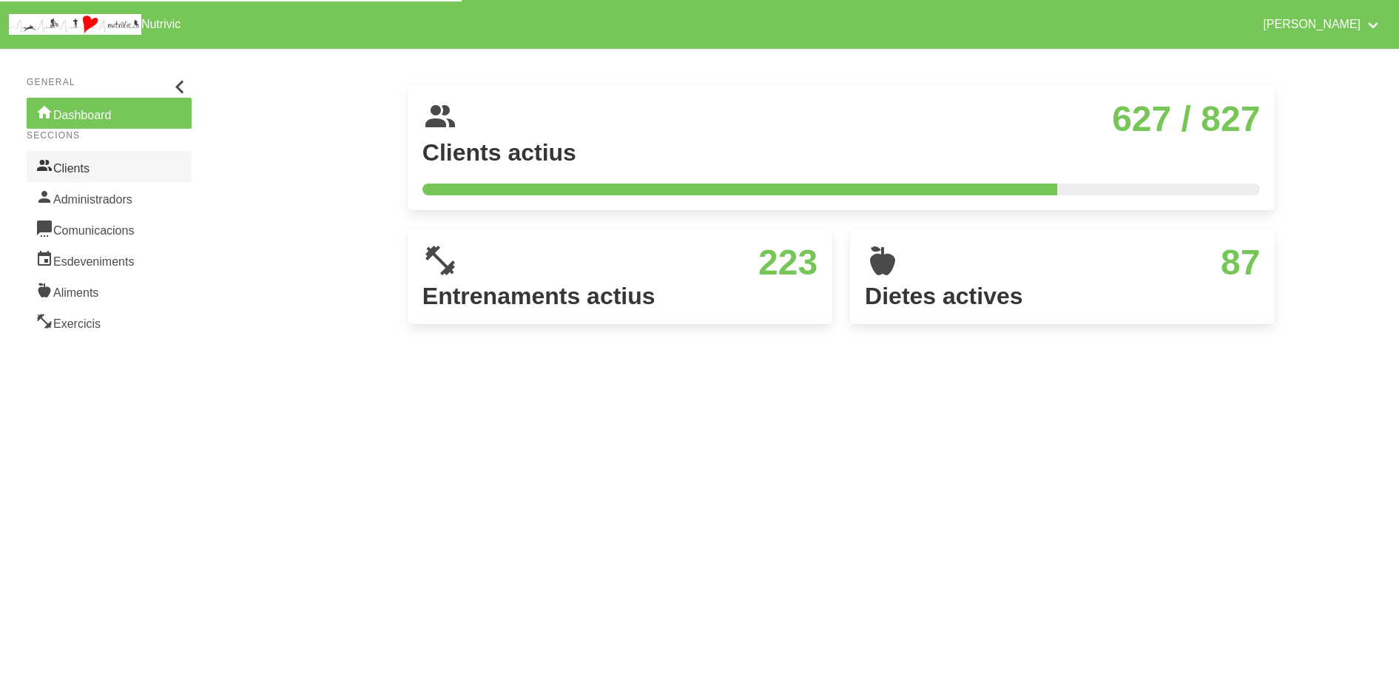
click at [97, 171] on link "Clients" at bounding box center [109, 166] width 165 height 31
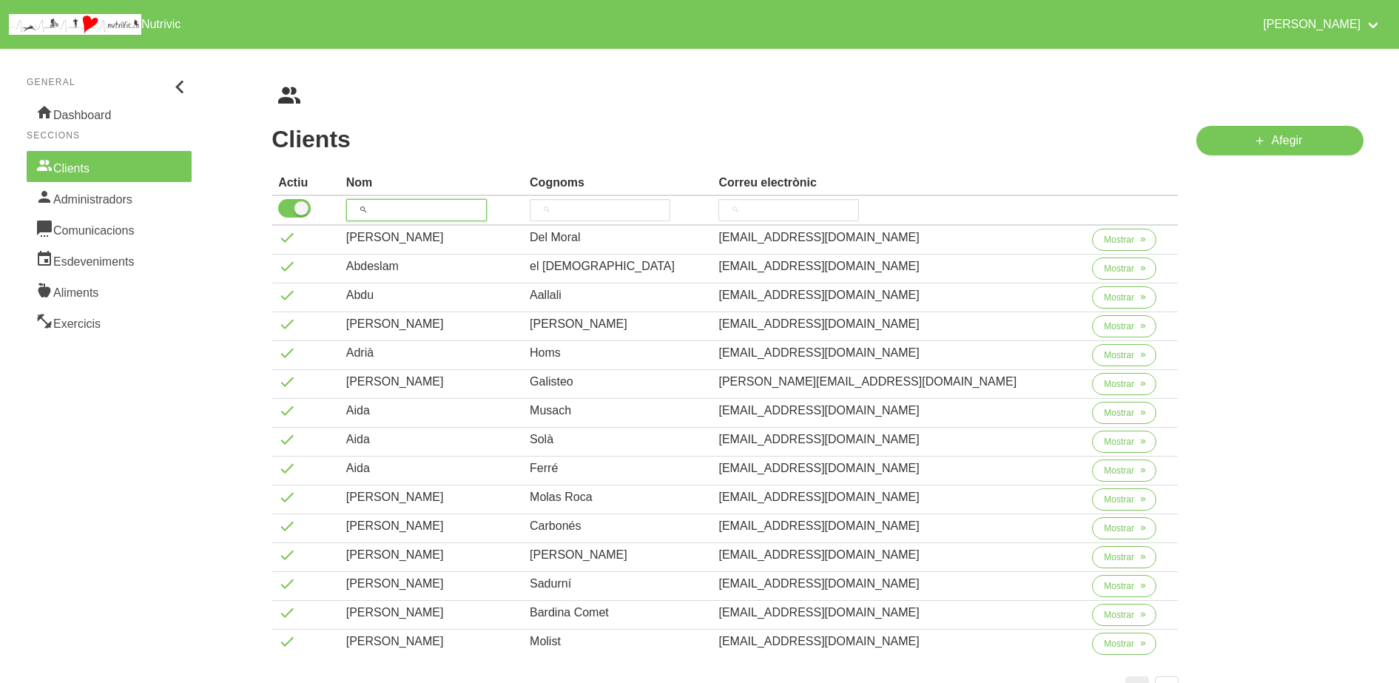
click at [422, 213] on input "search" at bounding box center [416, 210] width 141 height 22
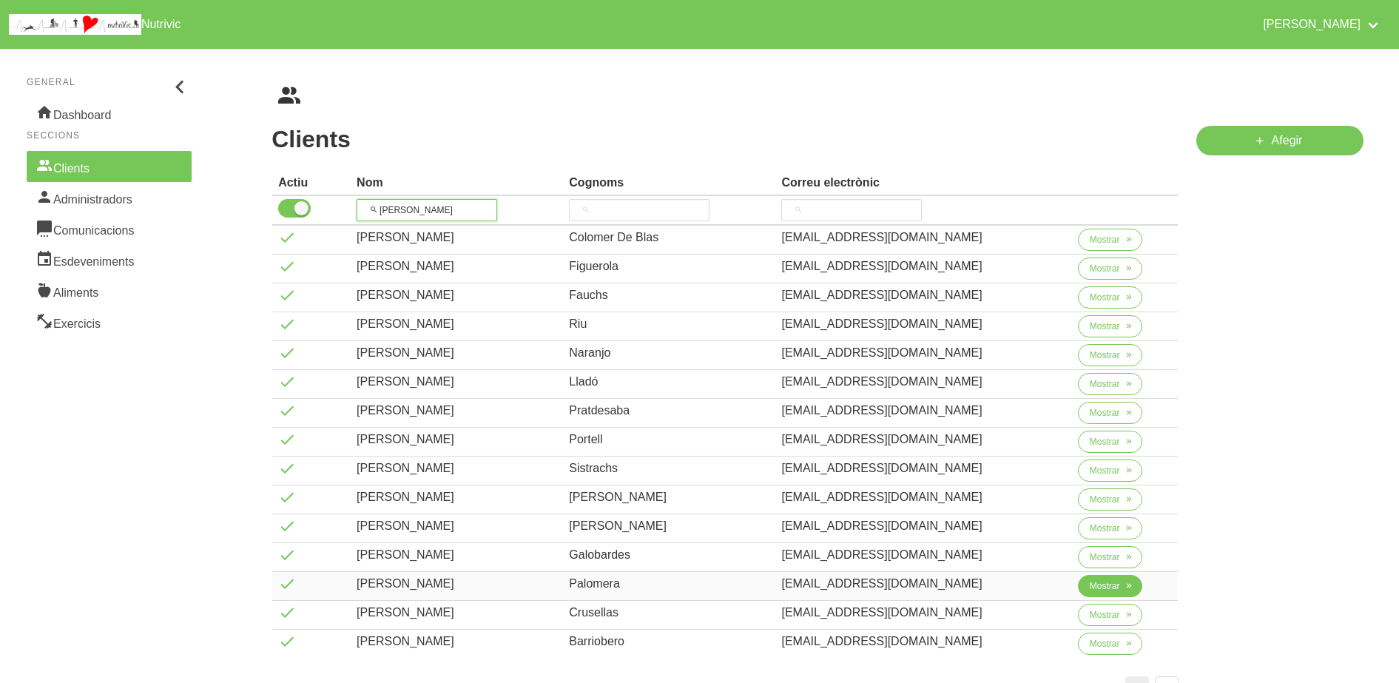
type input "[PERSON_NAME]"
click at [1095, 589] on span "Mostrar" at bounding box center [1104, 585] width 30 height 13
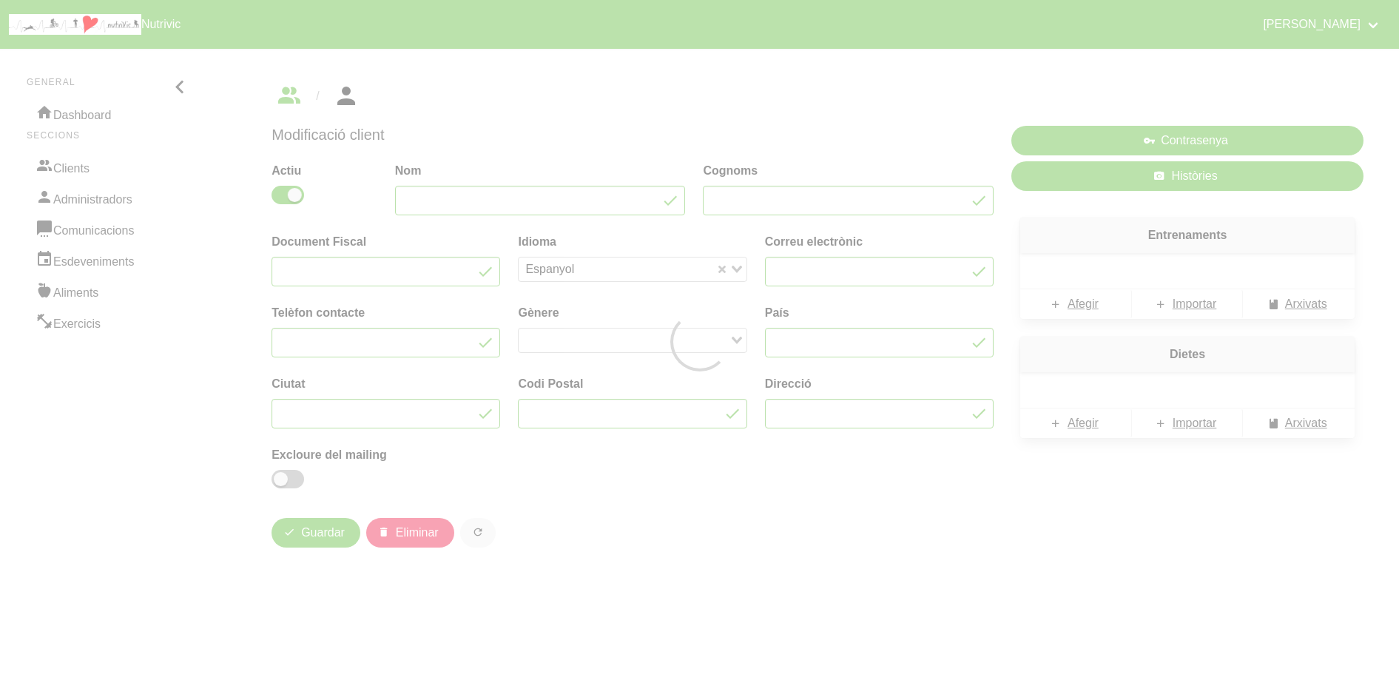
type input "[PERSON_NAME]"
type input "Palomera"
type input "[EMAIL_ADDRESS][DOMAIN_NAME]"
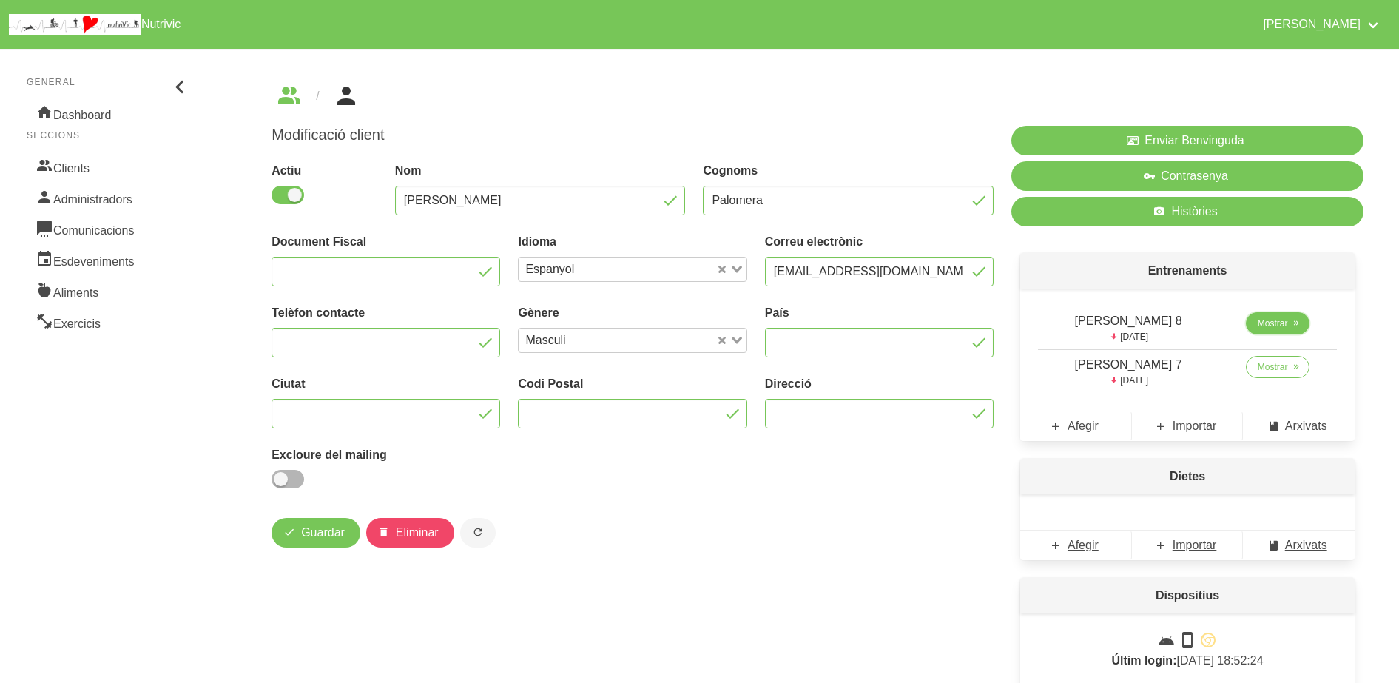
click at [1262, 325] on span "Mostrar" at bounding box center [1272, 323] width 30 height 13
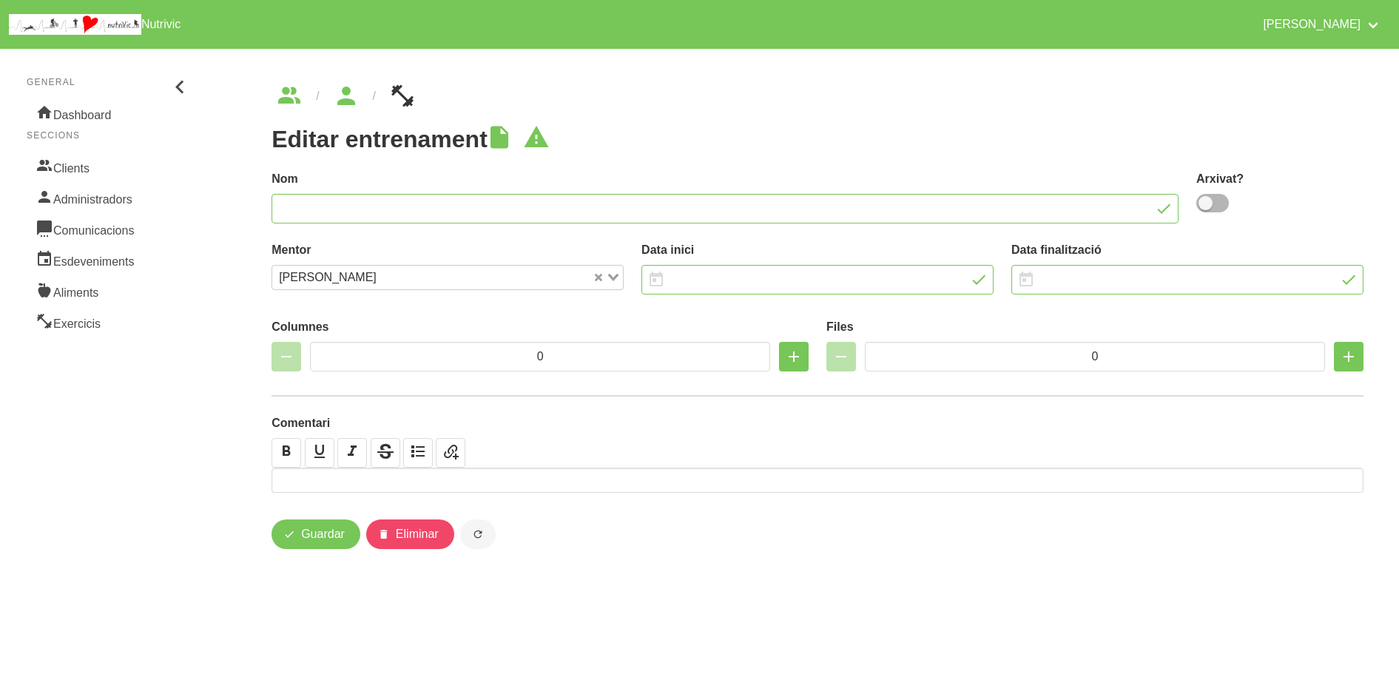
type input "[PERSON_NAME] 8"
type input "[DATE]"
type input "3"
type input "8"
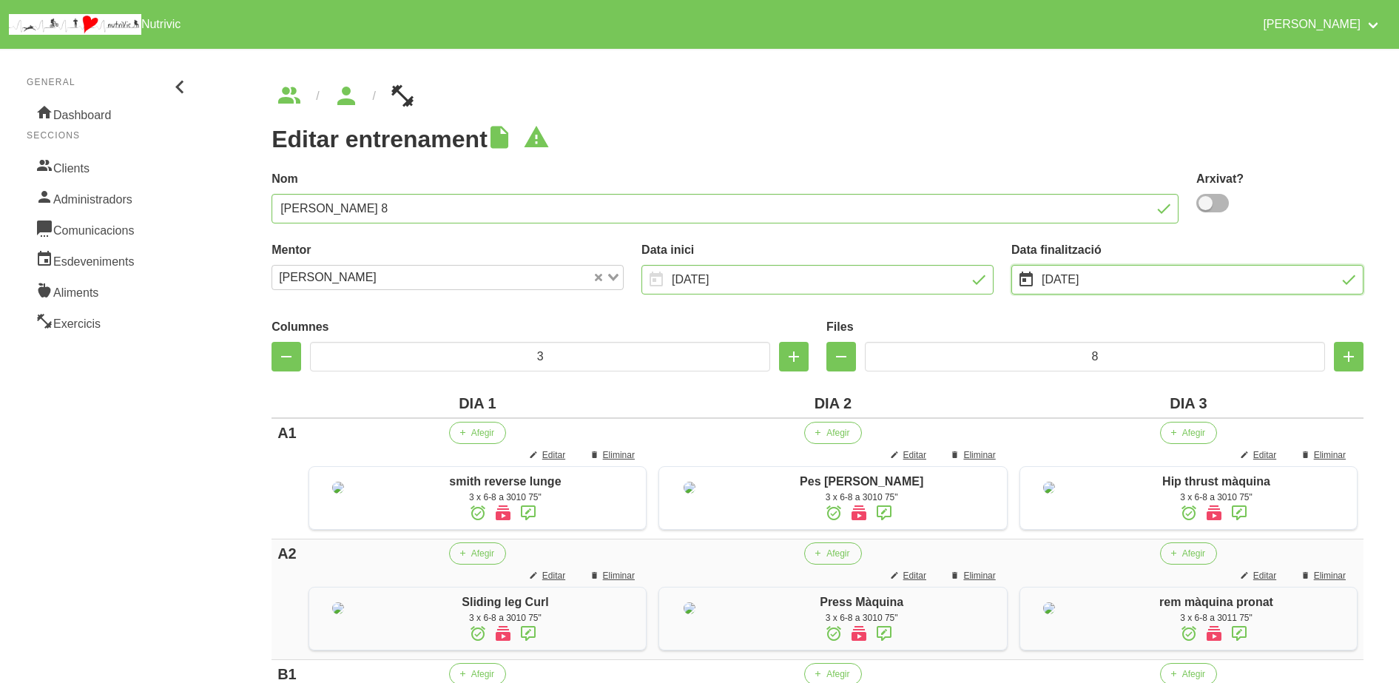
click at [1086, 279] on input "[DATE]" at bounding box center [1187, 280] width 352 height 30
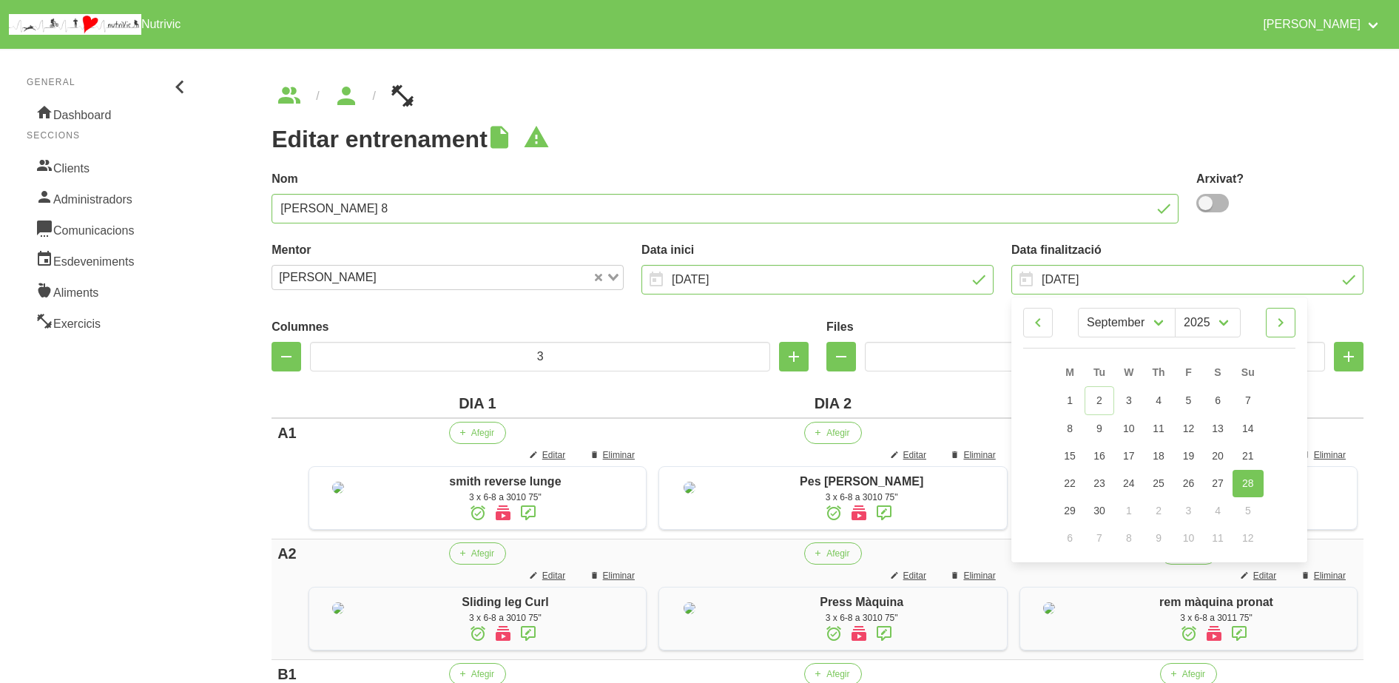
click at [1280, 324] on icon at bounding box center [1280, 322] width 18 height 27
select select "9"
click at [1254, 406] on link "5" at bounding box center [1247, 399] width 31 height 27
type input "[DATE]"
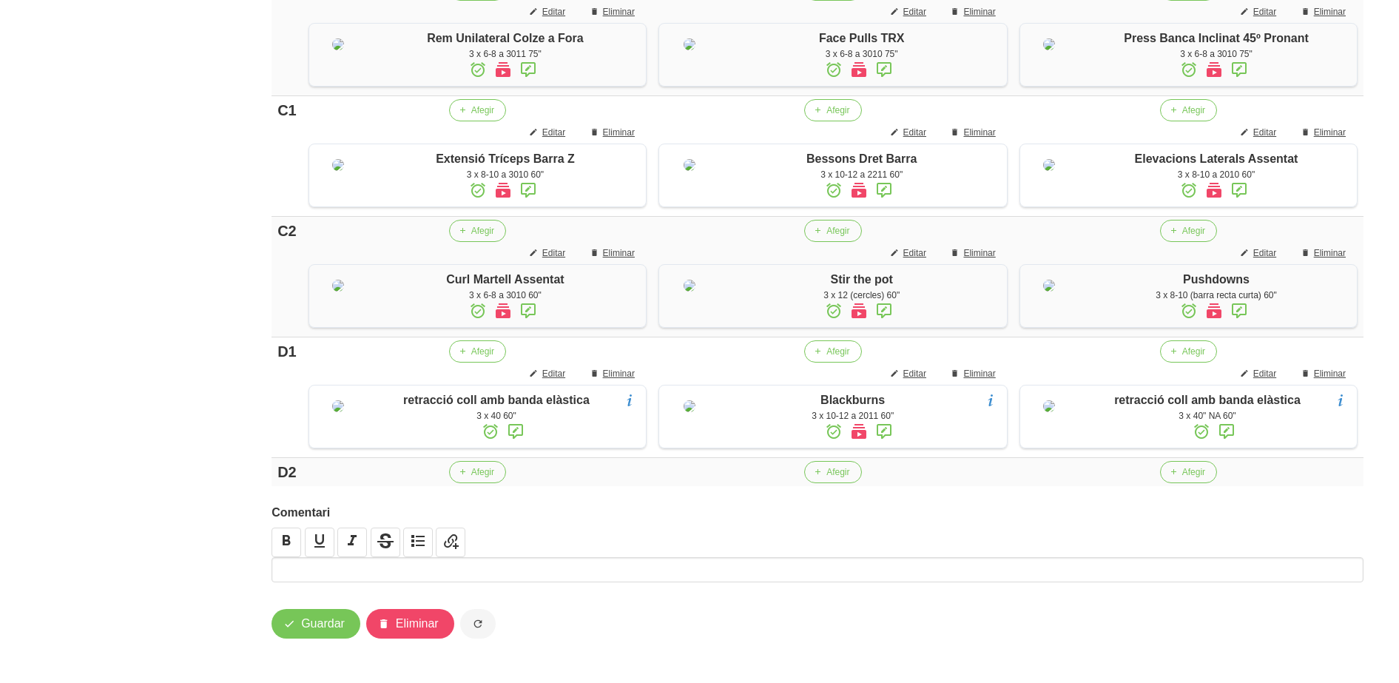
scroll to position [1041, 0]
click at [309, 632] on span "Guardar" at bounding box center [323, 624] width 44 height 18
